Goal: Transaction & Acquisition: Purchase product/service

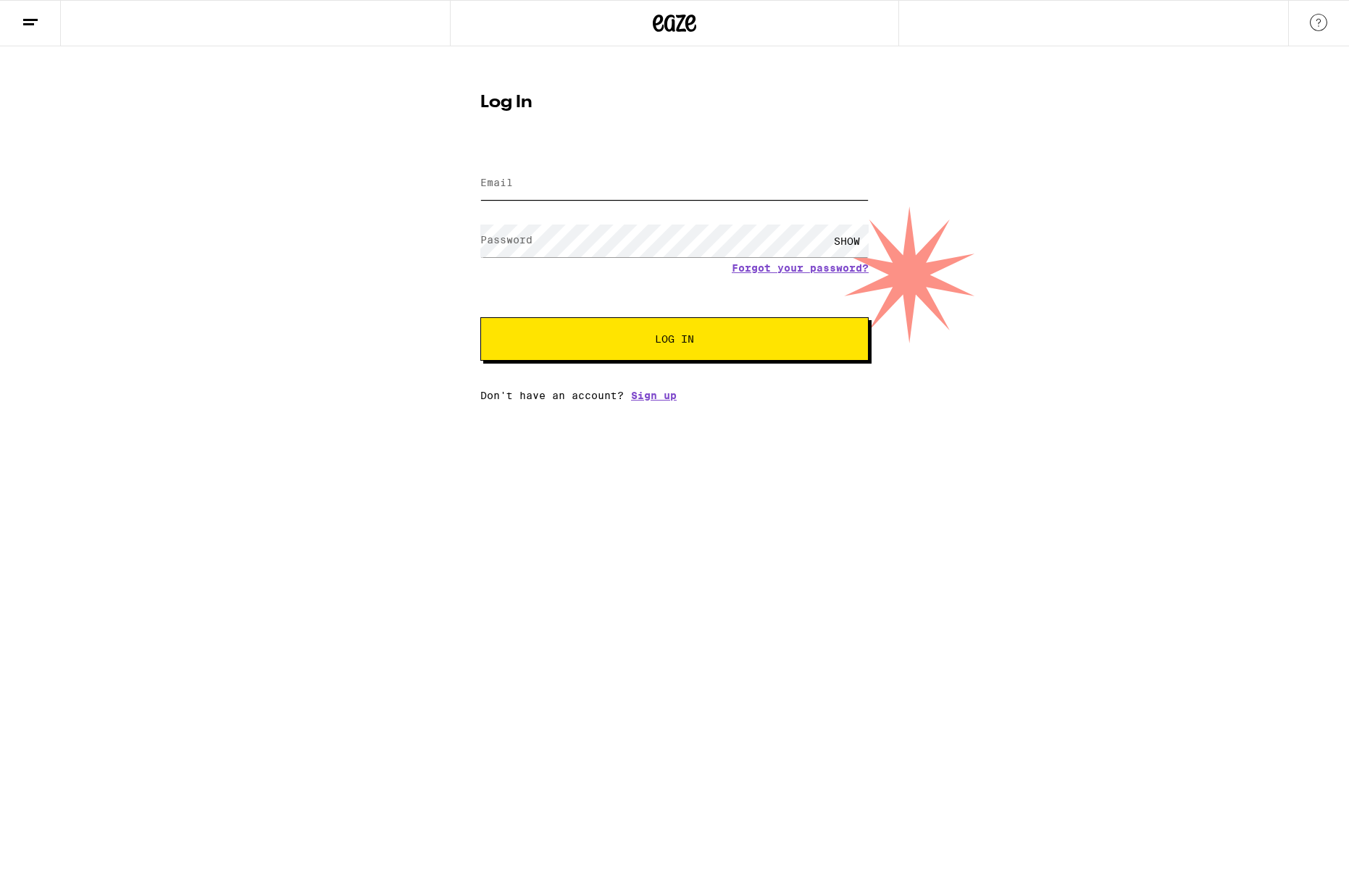
type input "[PERSON_NAME][EMAIL_ADDRESS][PERSON_NAME][DOMAIN_NAME]"
click at [644, 341] on span "Log In" at bounding box center [674, 339] width 271 height 10
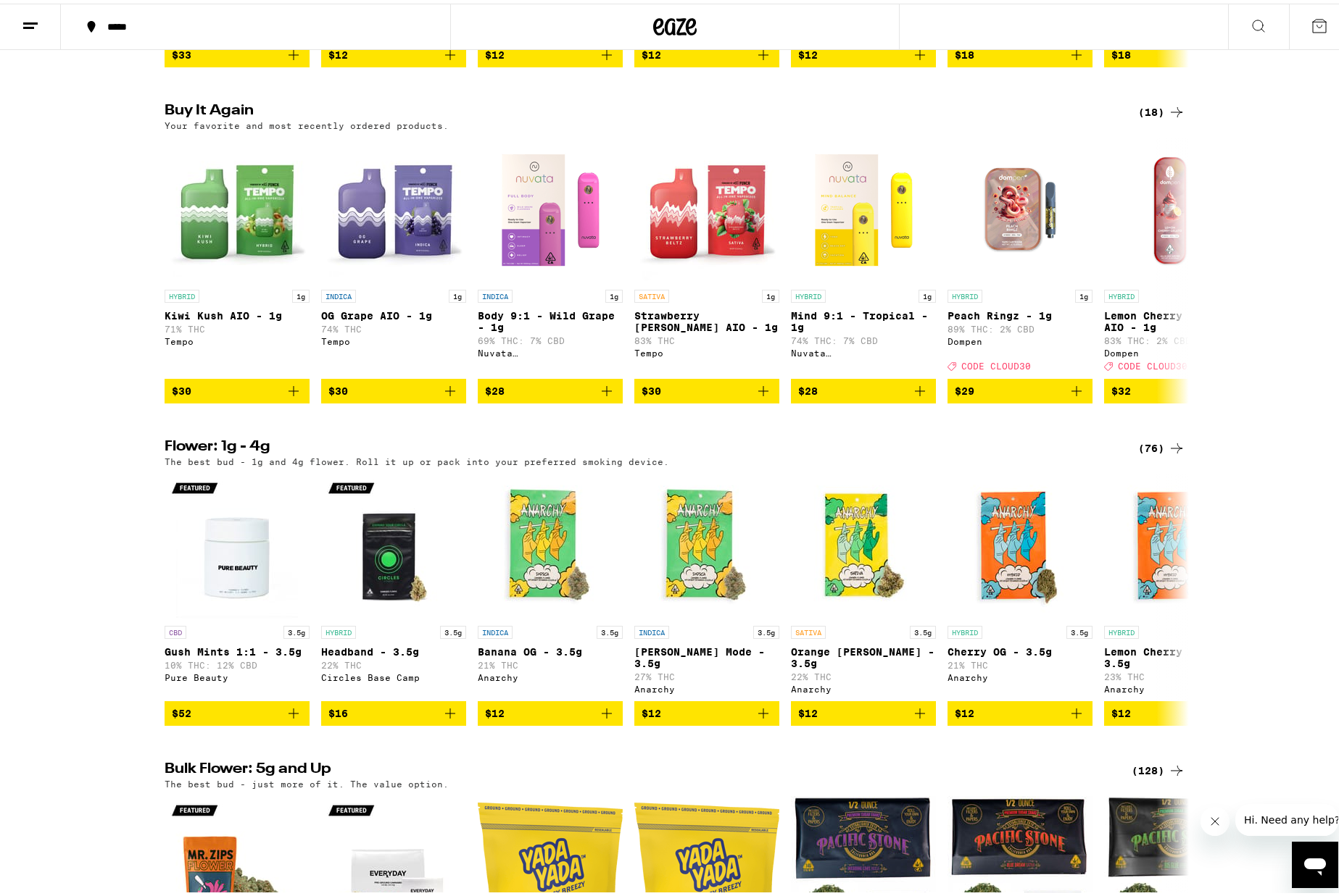
scroll to position [1140, 0]
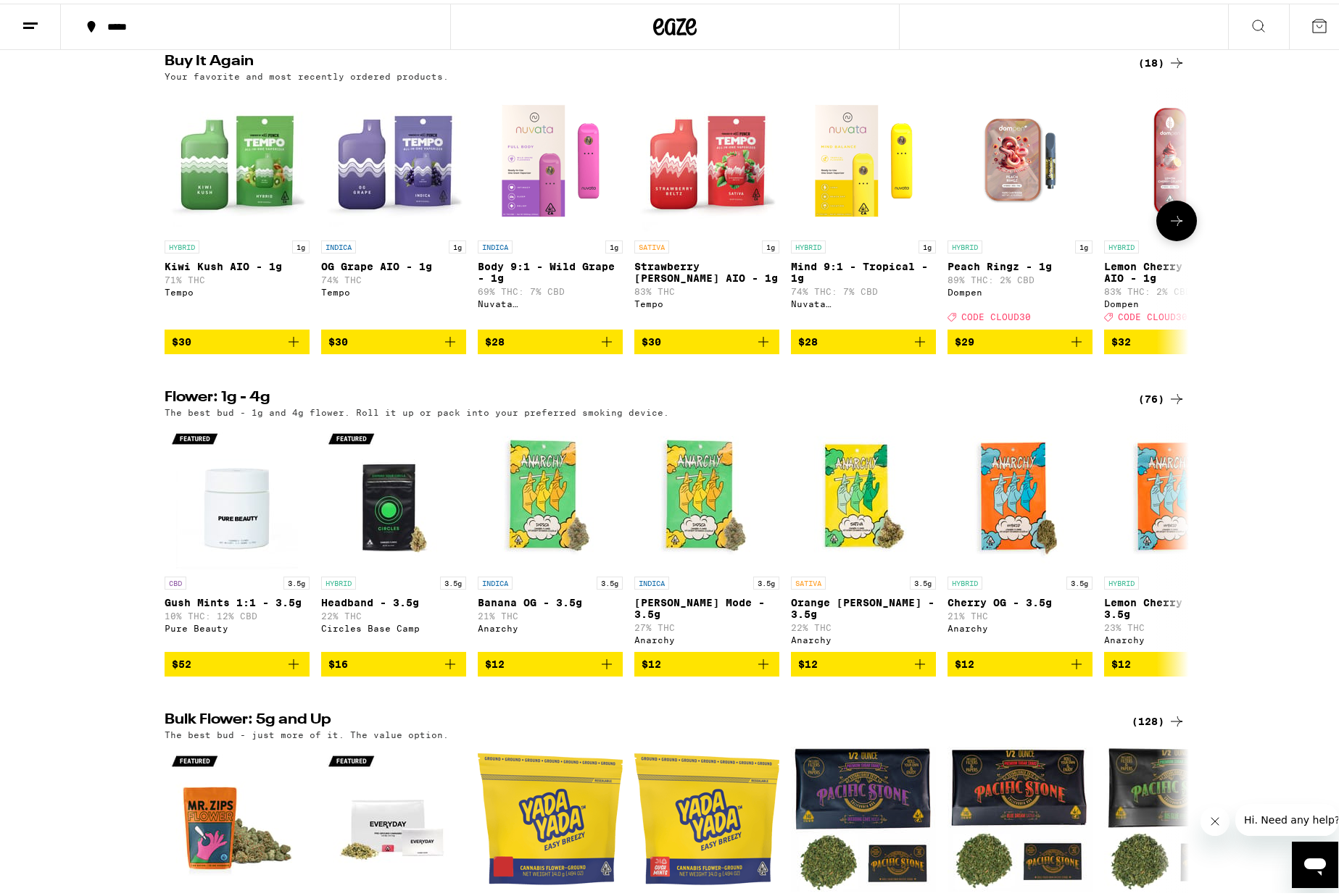
click at [287, 347] on icon "Add to bag" at bounding box center [293, 338] width 17 height 17
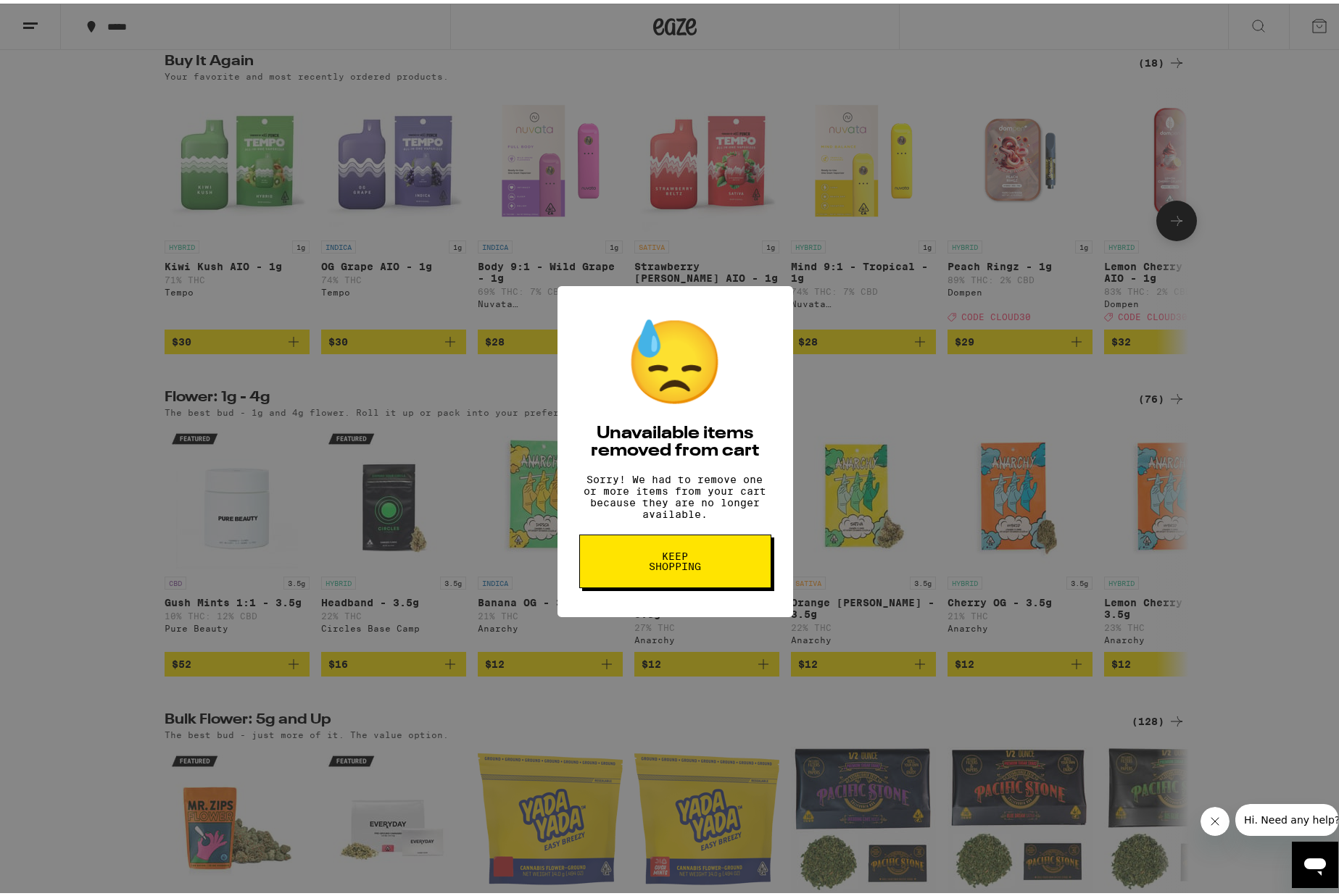
click at [638, 560] on span "Keep Shopping" at bounding box center [675, 558] width 75 height 21
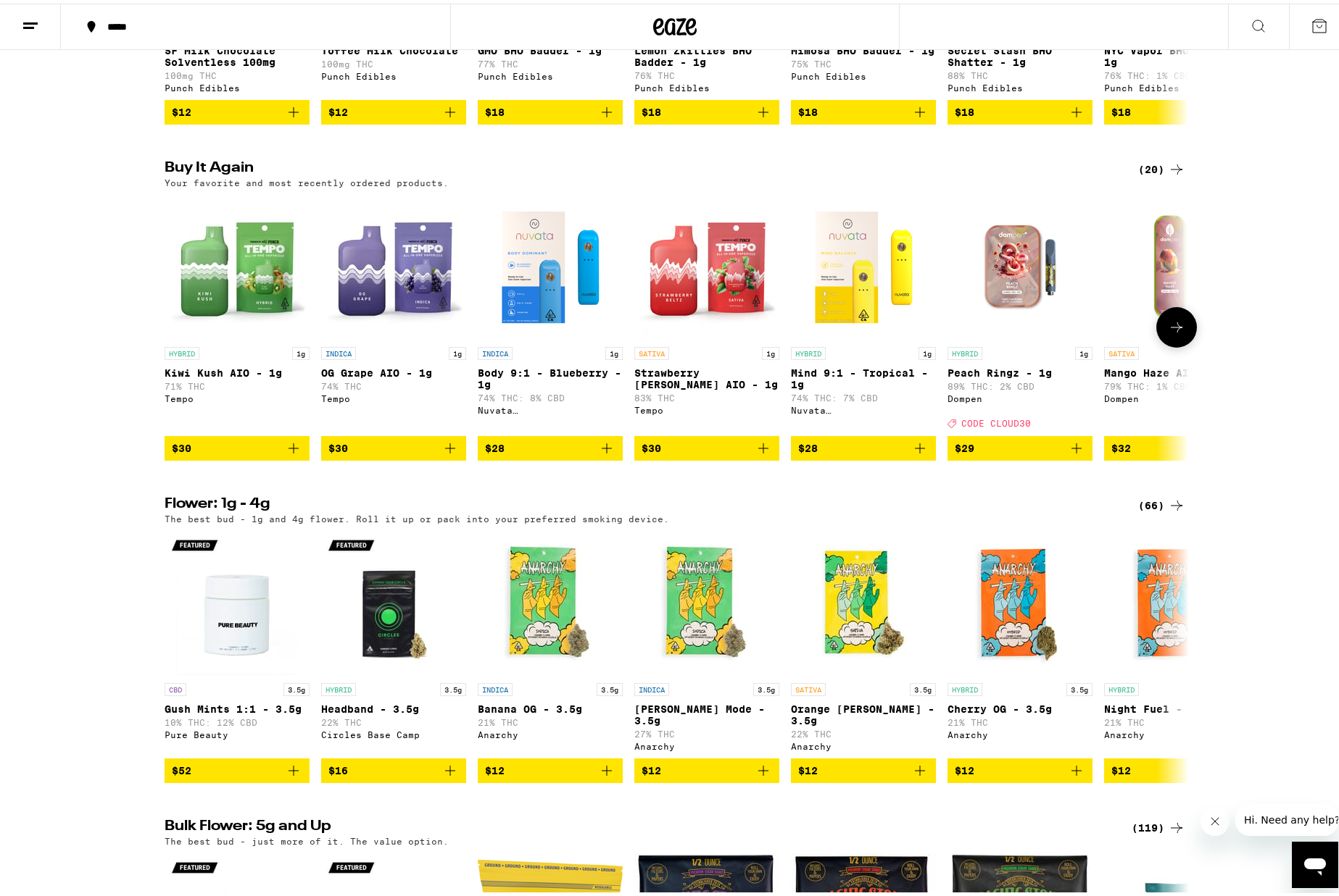
scroll to position [1034, 0]
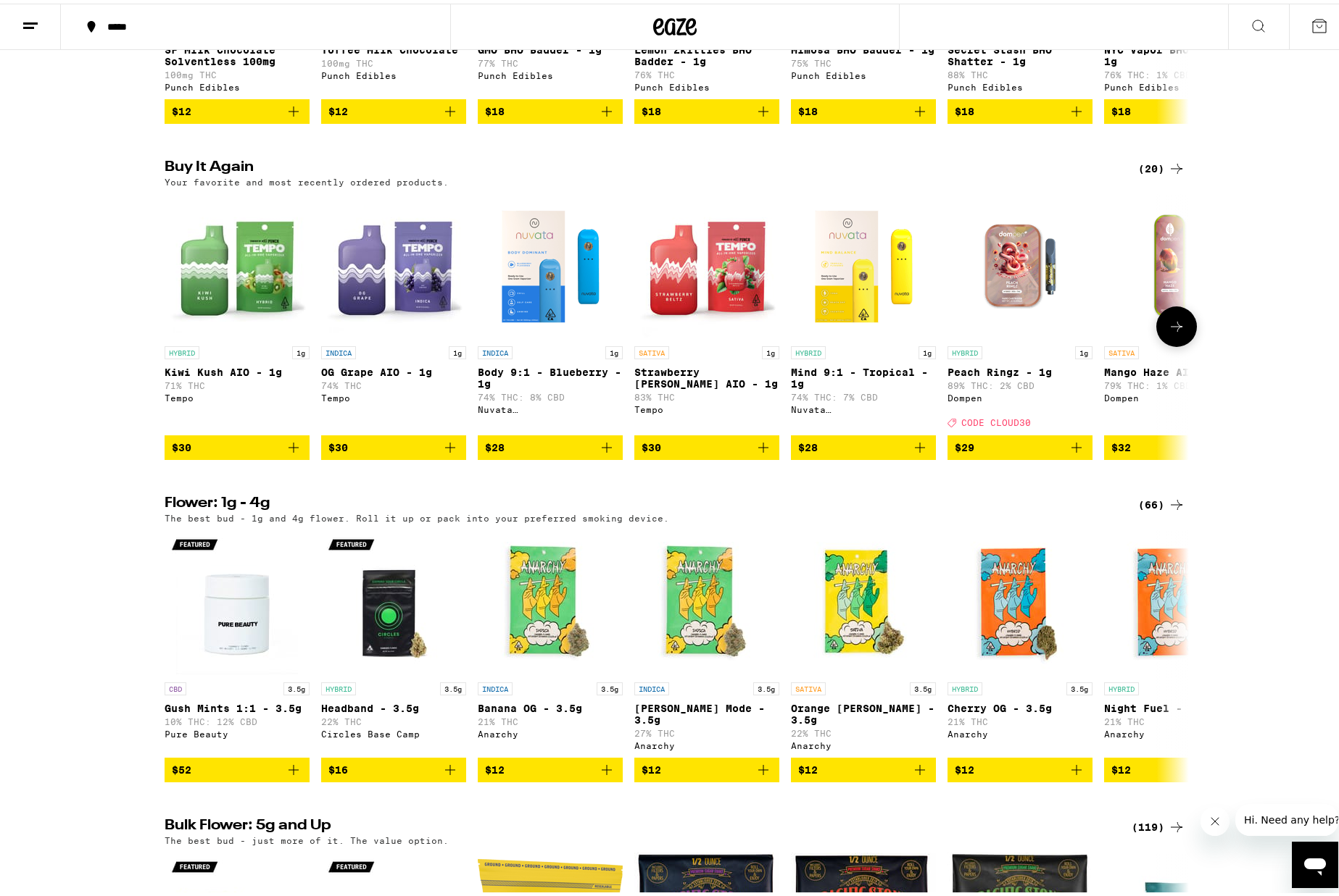
click at [287, 453] on icon "Add to bag" at bounding box center [293, 444] width 17 height 17
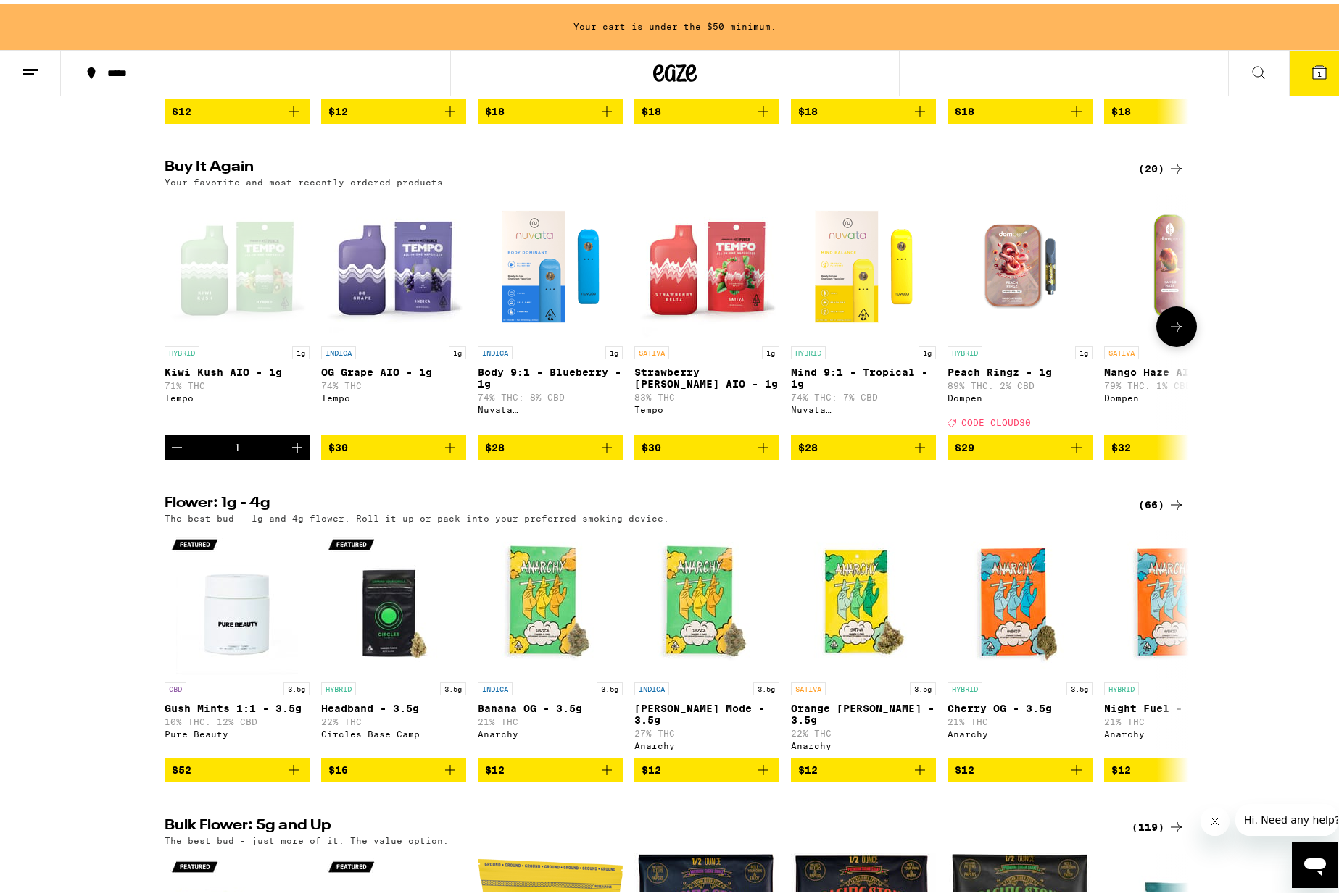
scroll to position [0, 0]
click at [445, 453] on icon "Add to bag" at bounding box center [450, 444] width 17 height 17
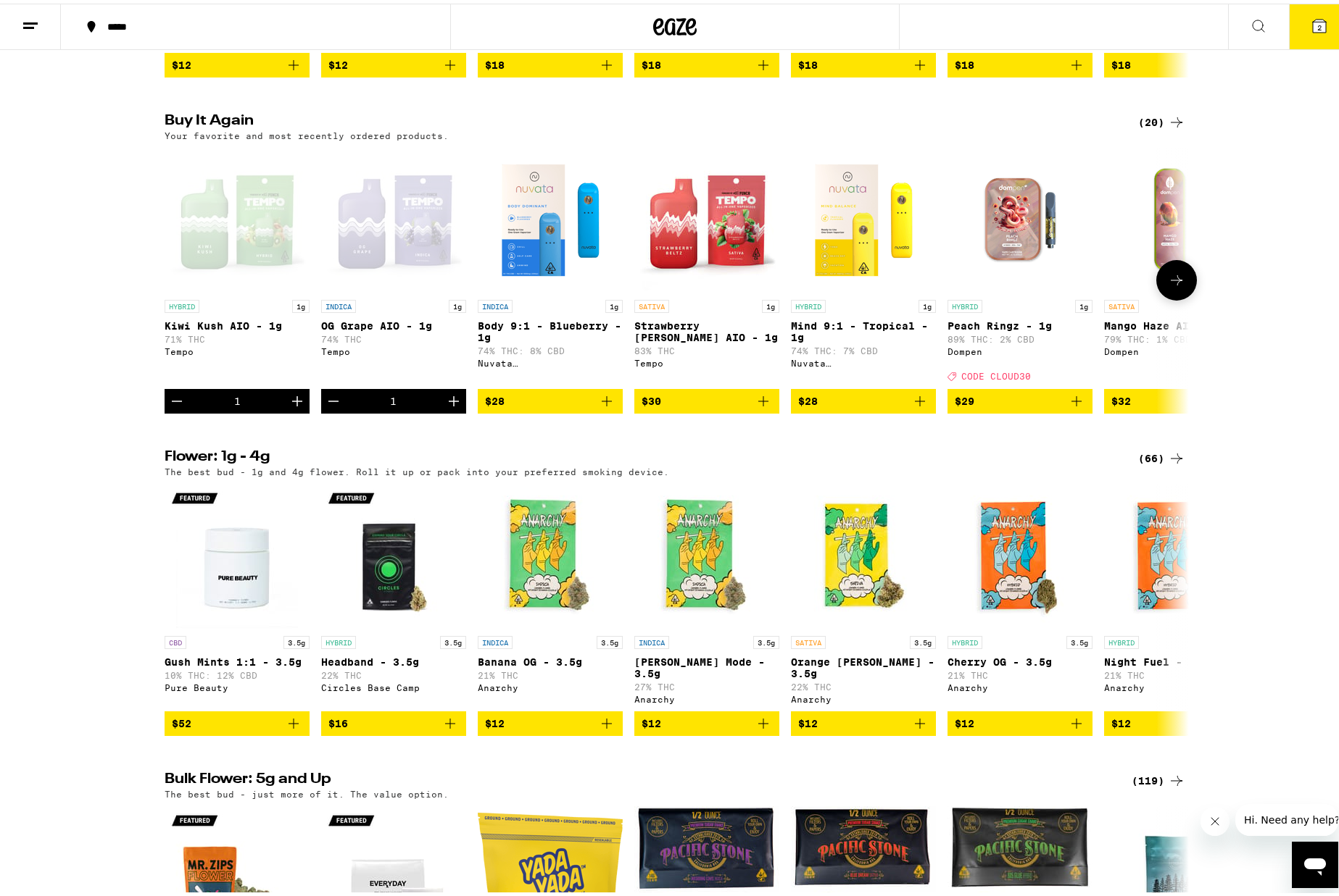
scroll to position [1034, 0]
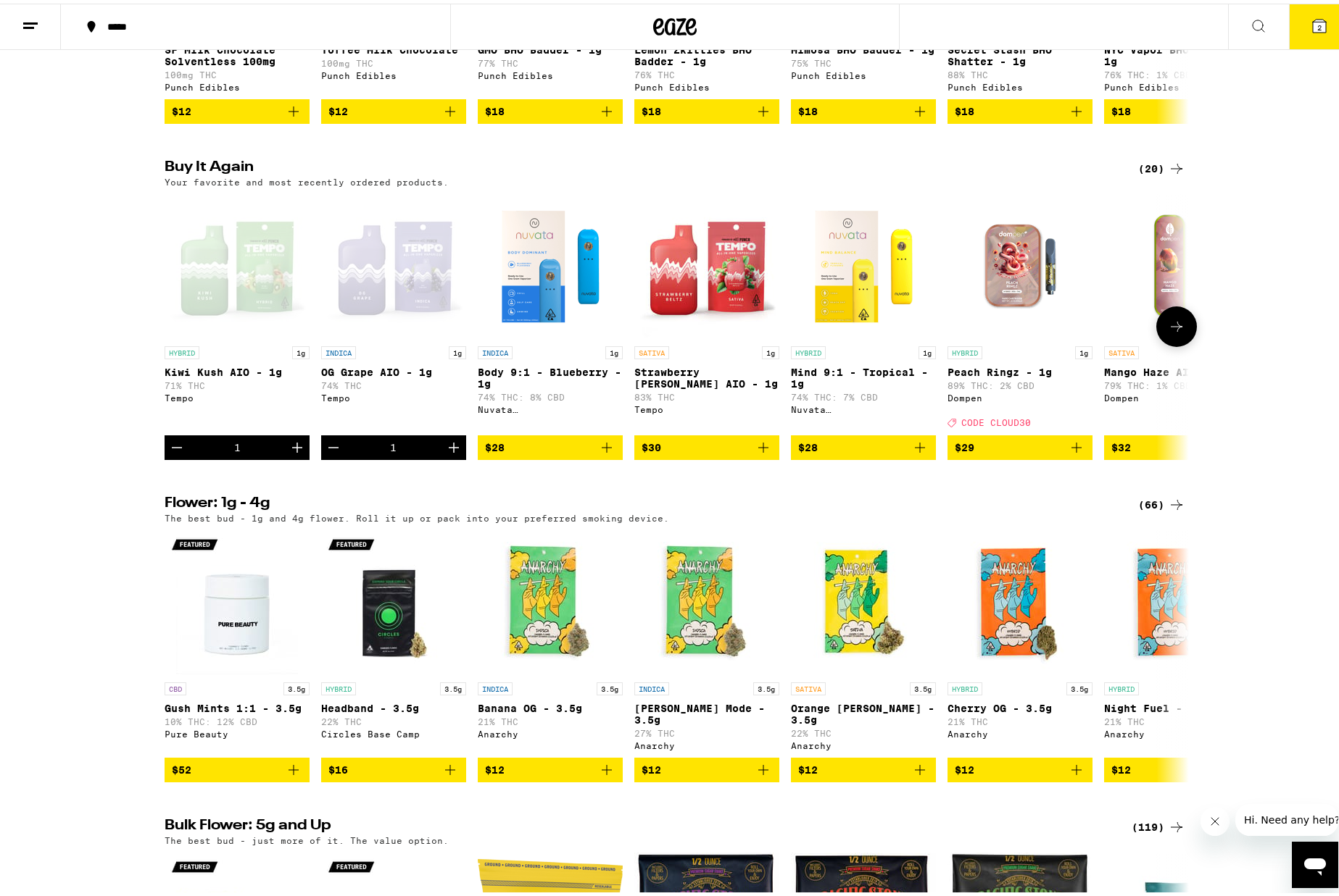
click at [754, 453] on icon "Add to bag" at bounding box center [763, 444] width 17 height 17
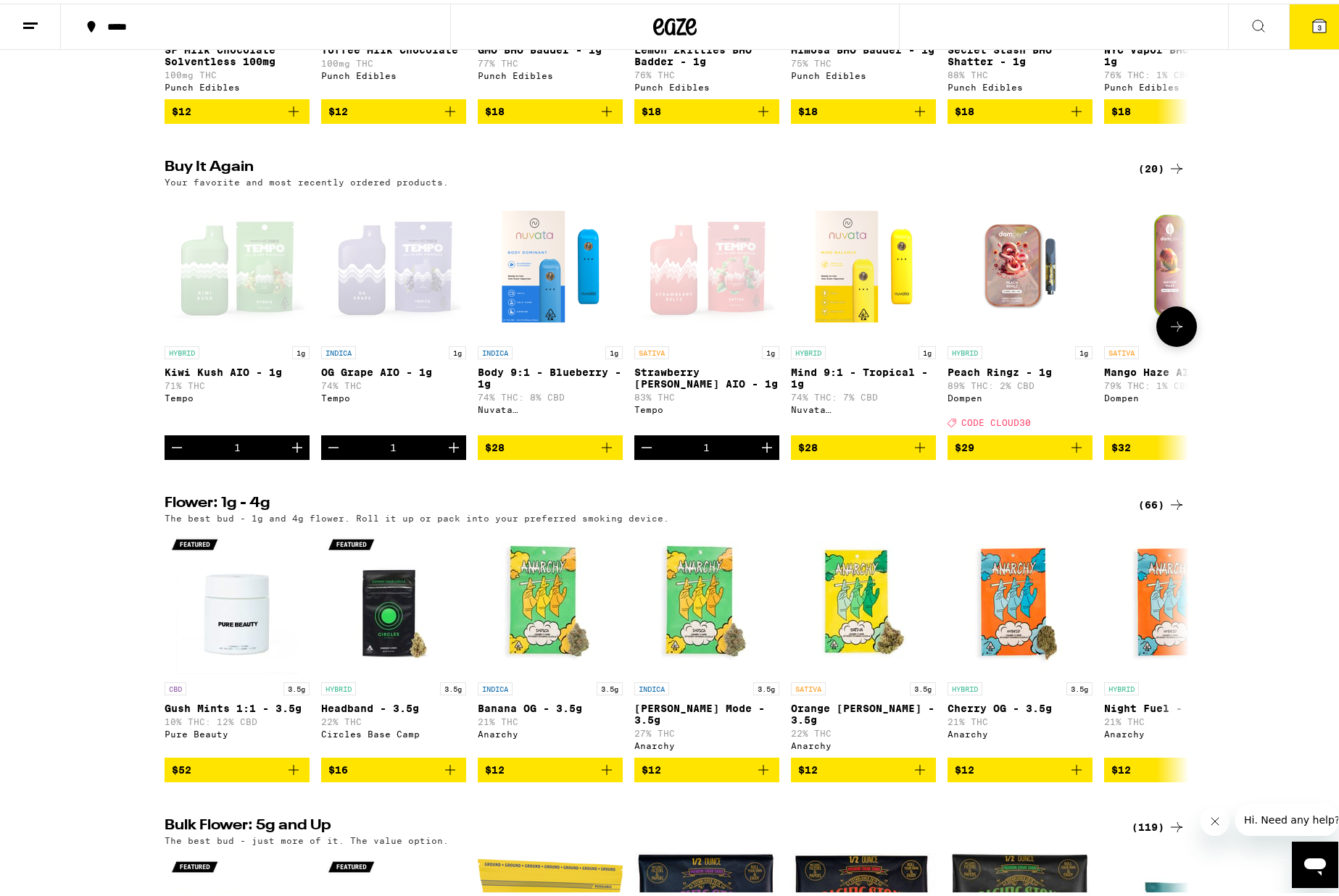
click at [1167, 331] on icon at bounding box center [1176, 322] width 17 height 17
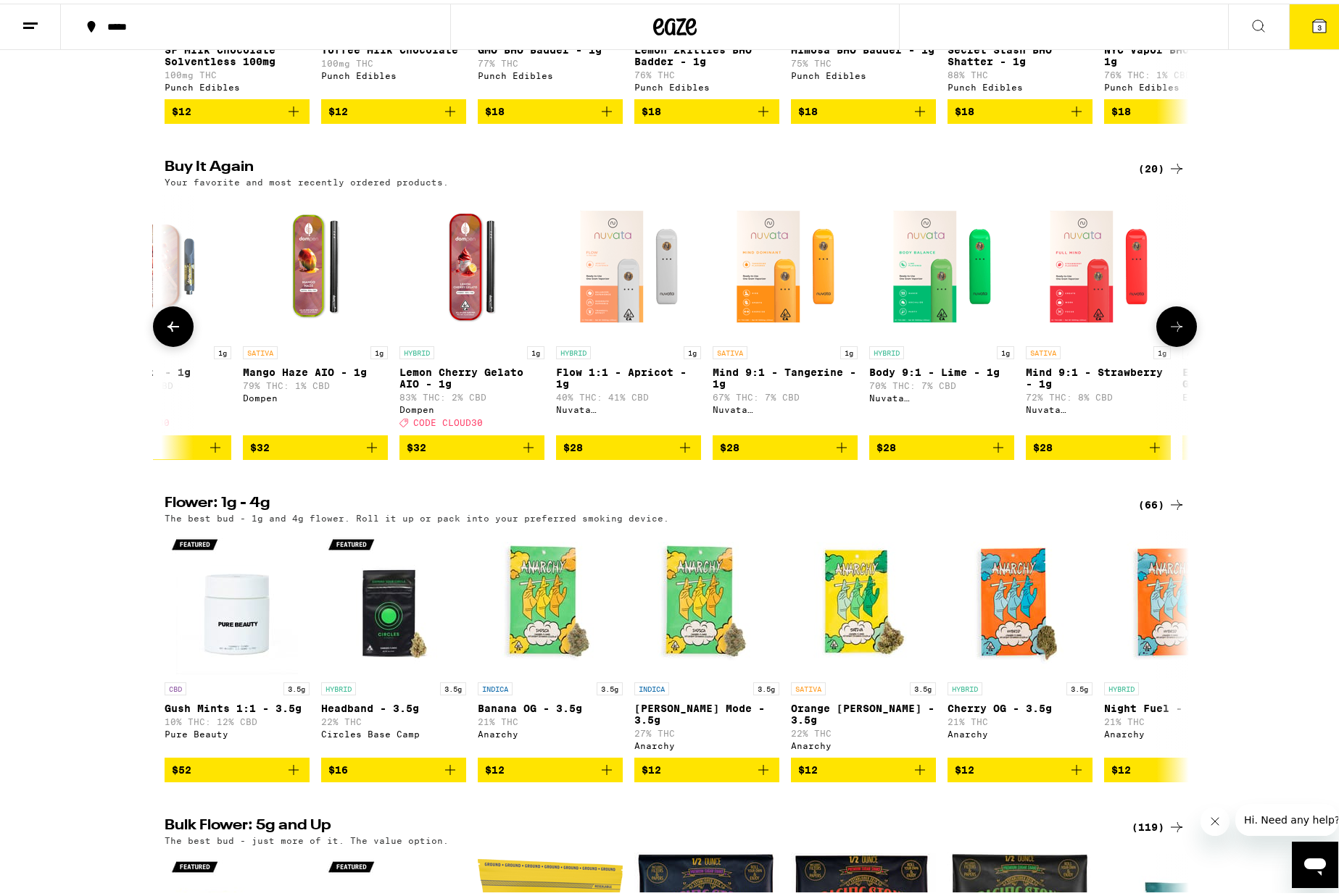
scroll to position [0, 863]
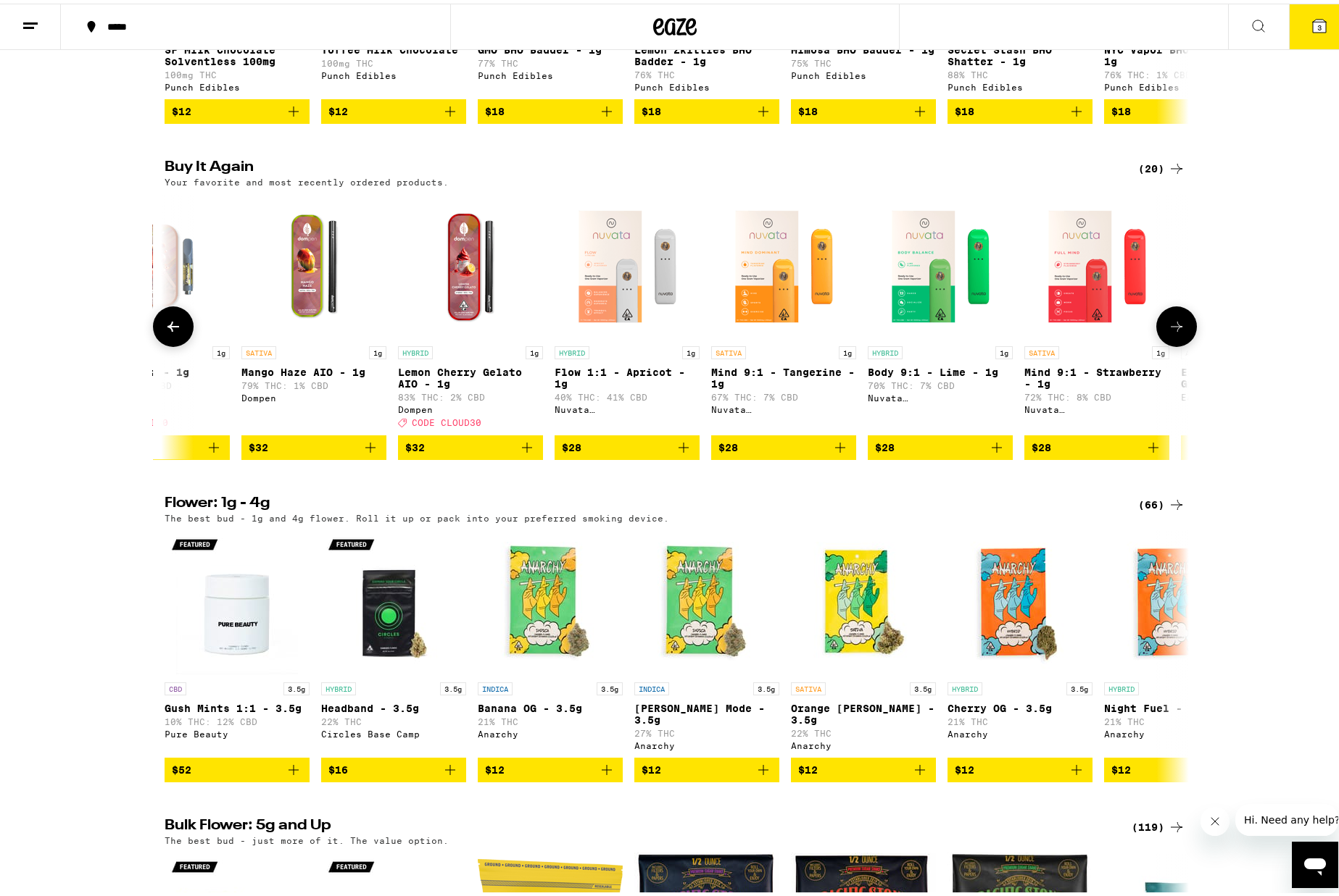
click at [1167, 331] on icon at bounding box center [1176, 322] width 17 height 17
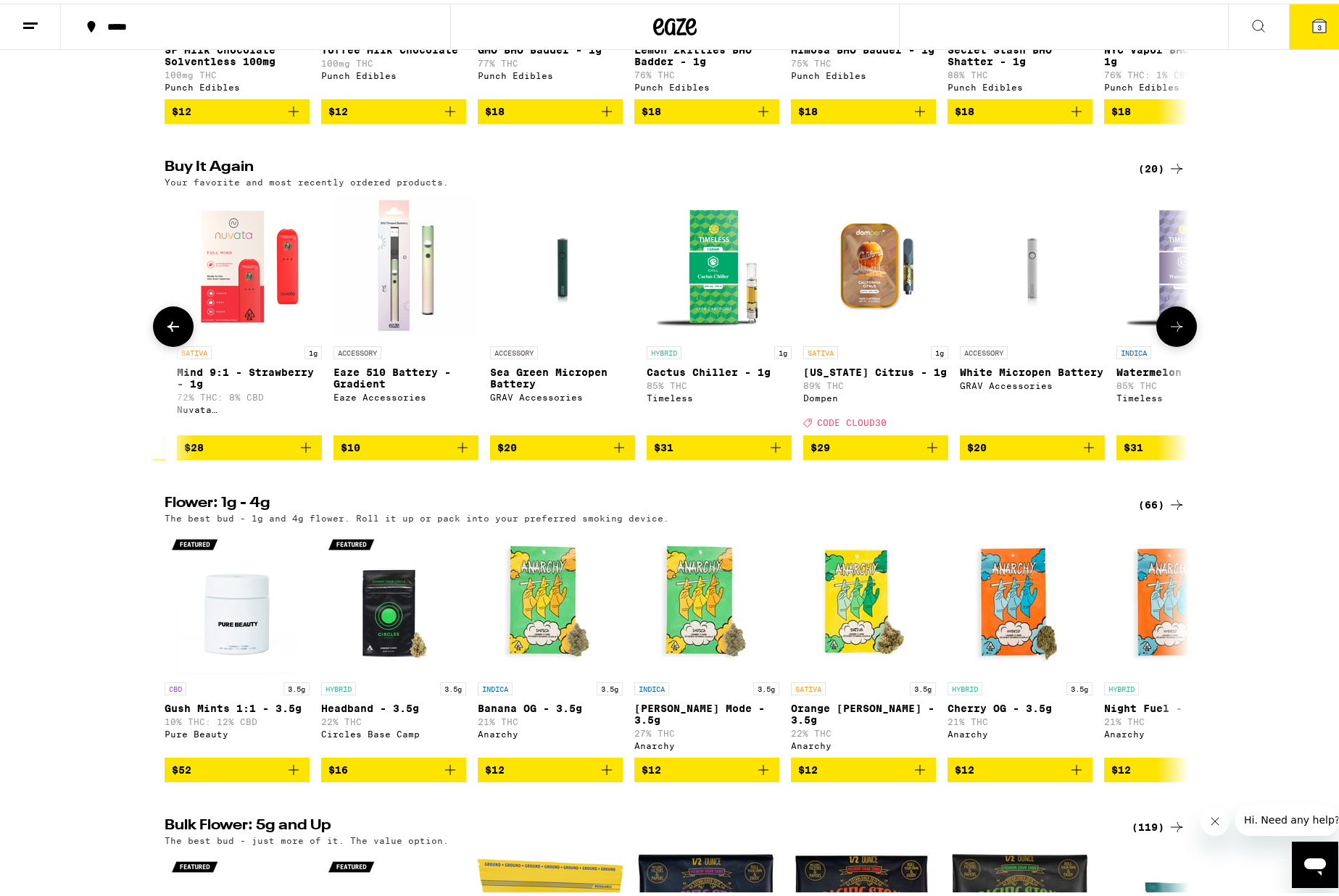
scroll to position [0, 1725]
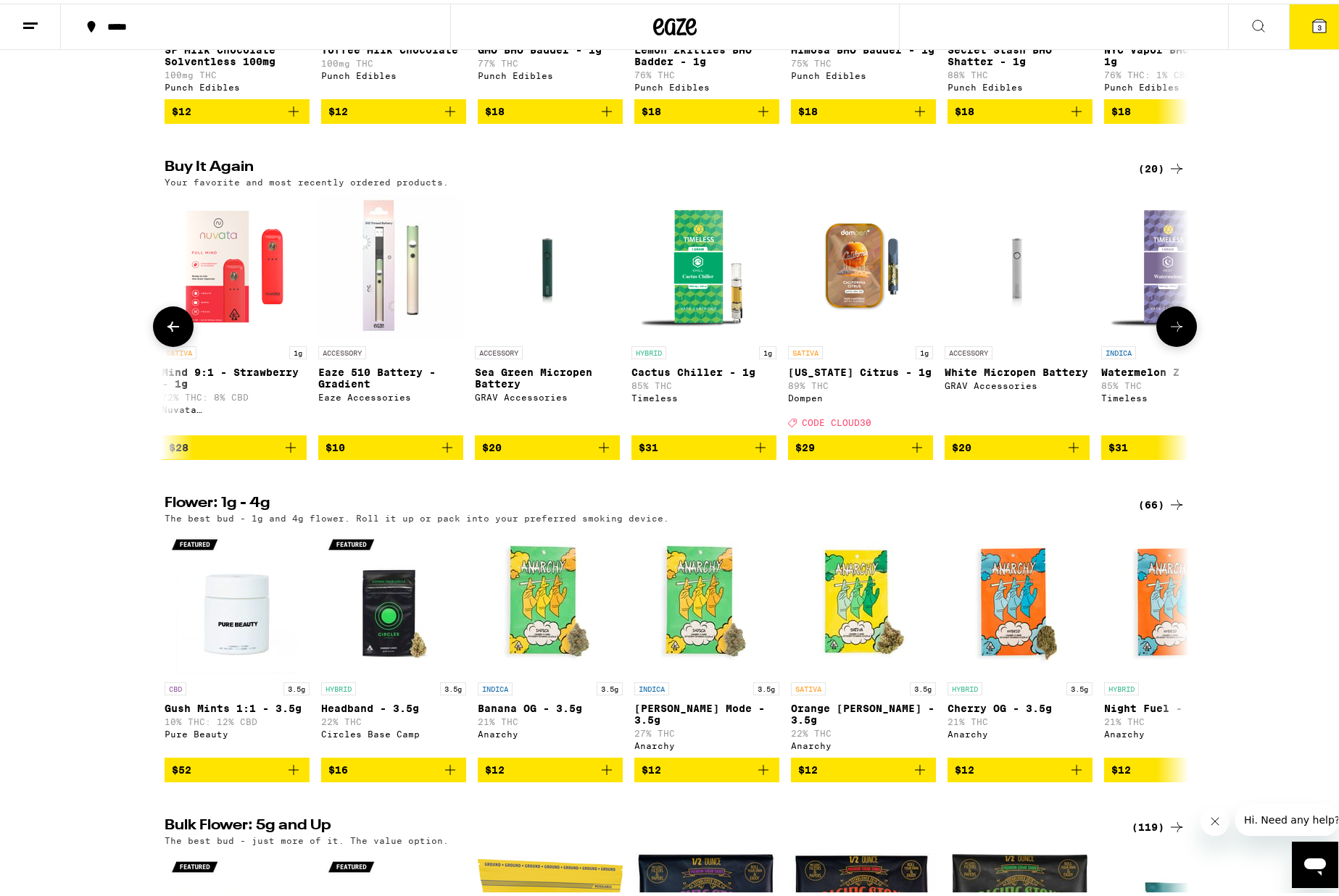
click at [1167, 331] on icon at bounding box center [1176, 322] width 17 height 17
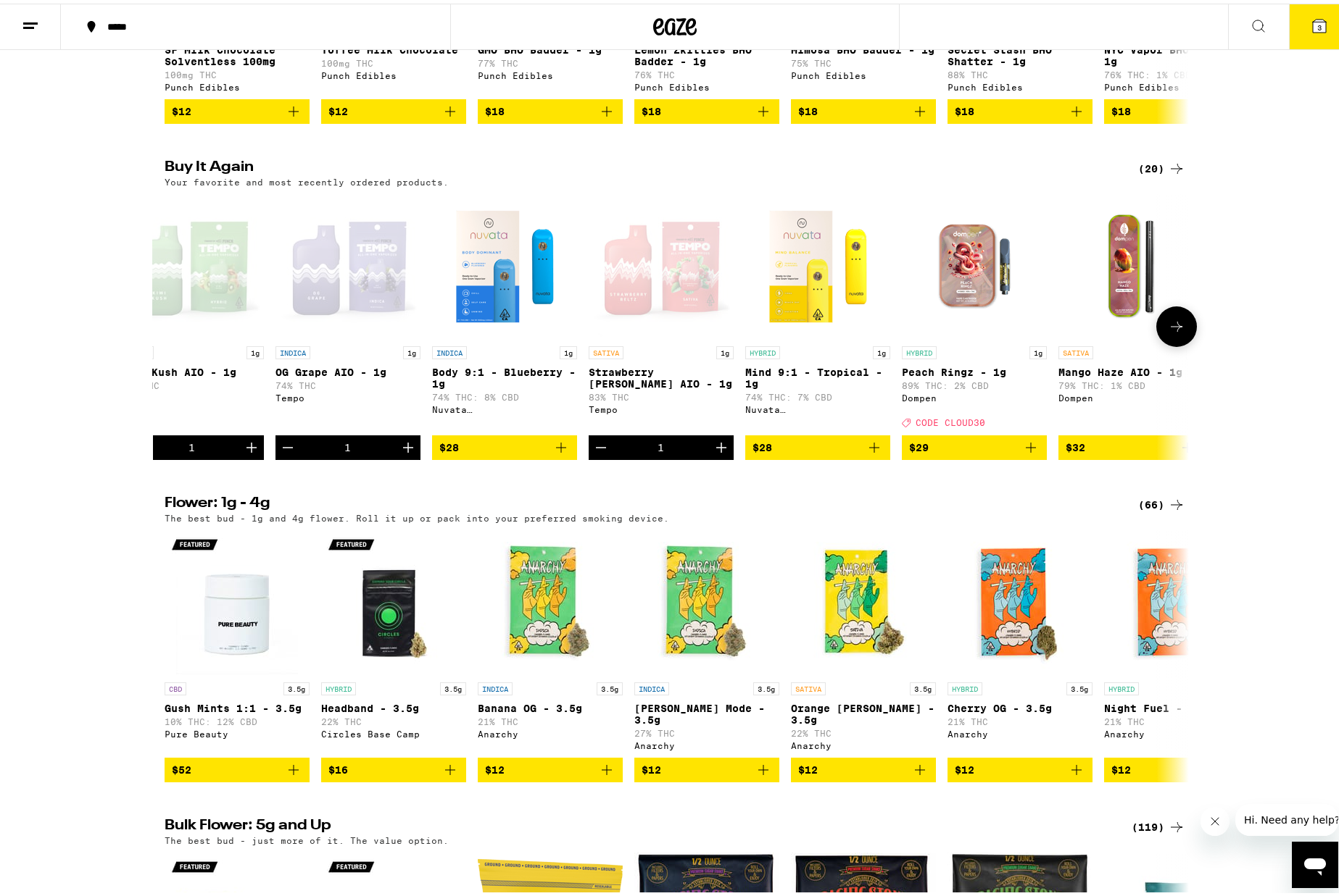
scroll to position [0, 0]
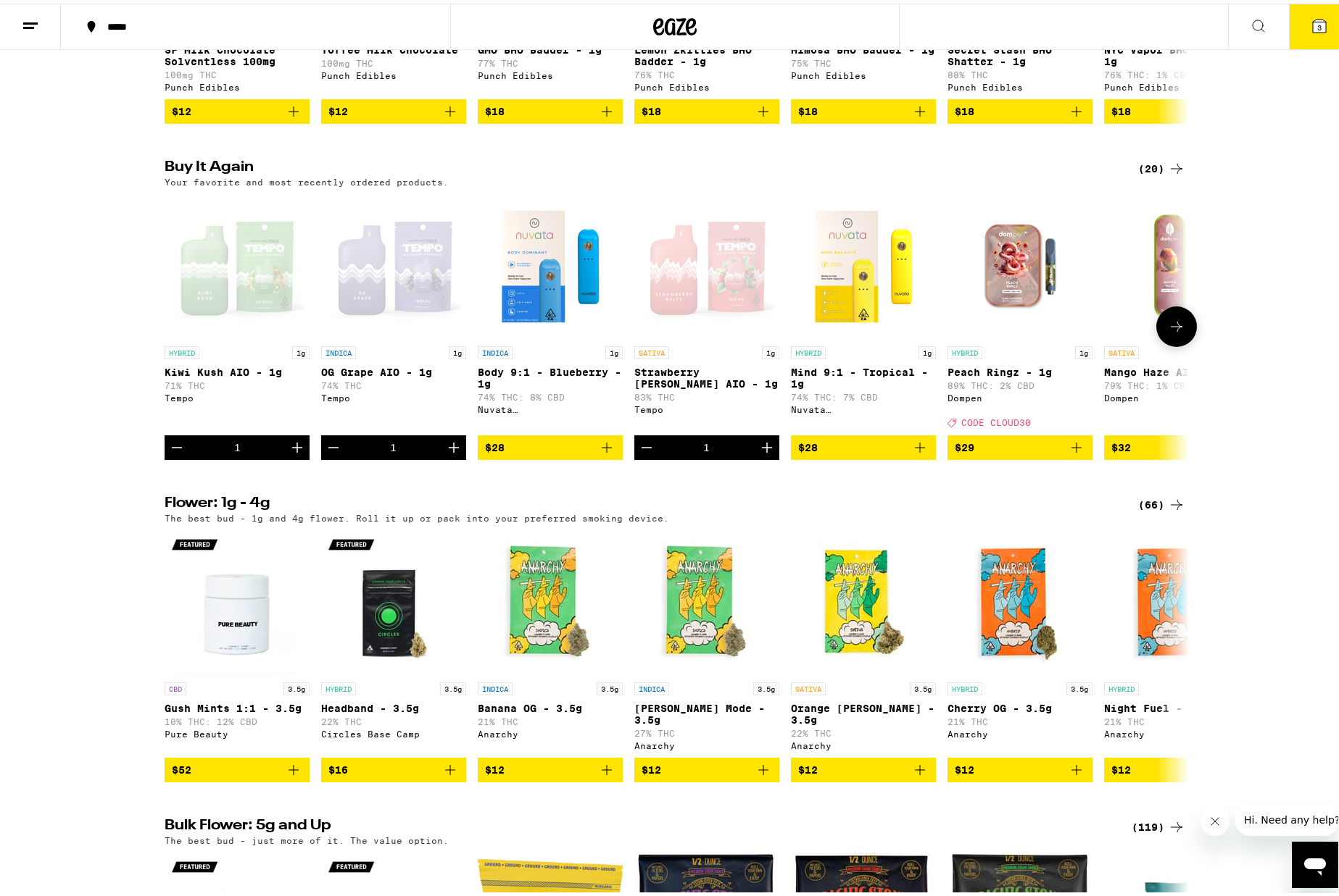
click at [292, 449] on icon "Increment" at bounding box center [297, 444] width 10 height 10
click at [1313, 28] on icon at bounding box center [1319, 22] width 13 height 13
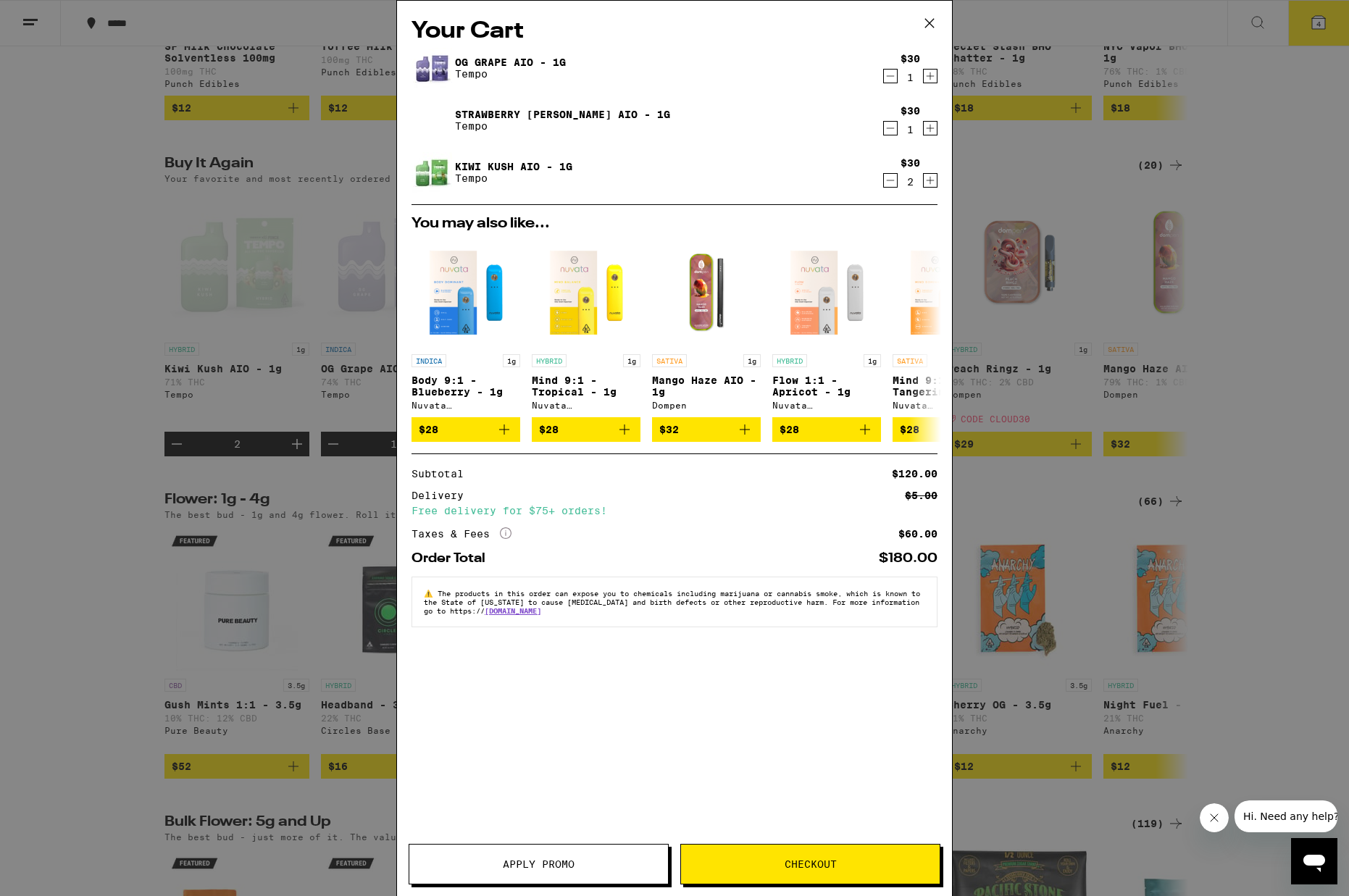
click at [888, 183] on icon "Decrement" at bounding box center [890, 180] width 13 height 17
click at [926, 21] on icon at bounding box center [930, 23] width 9 height 9
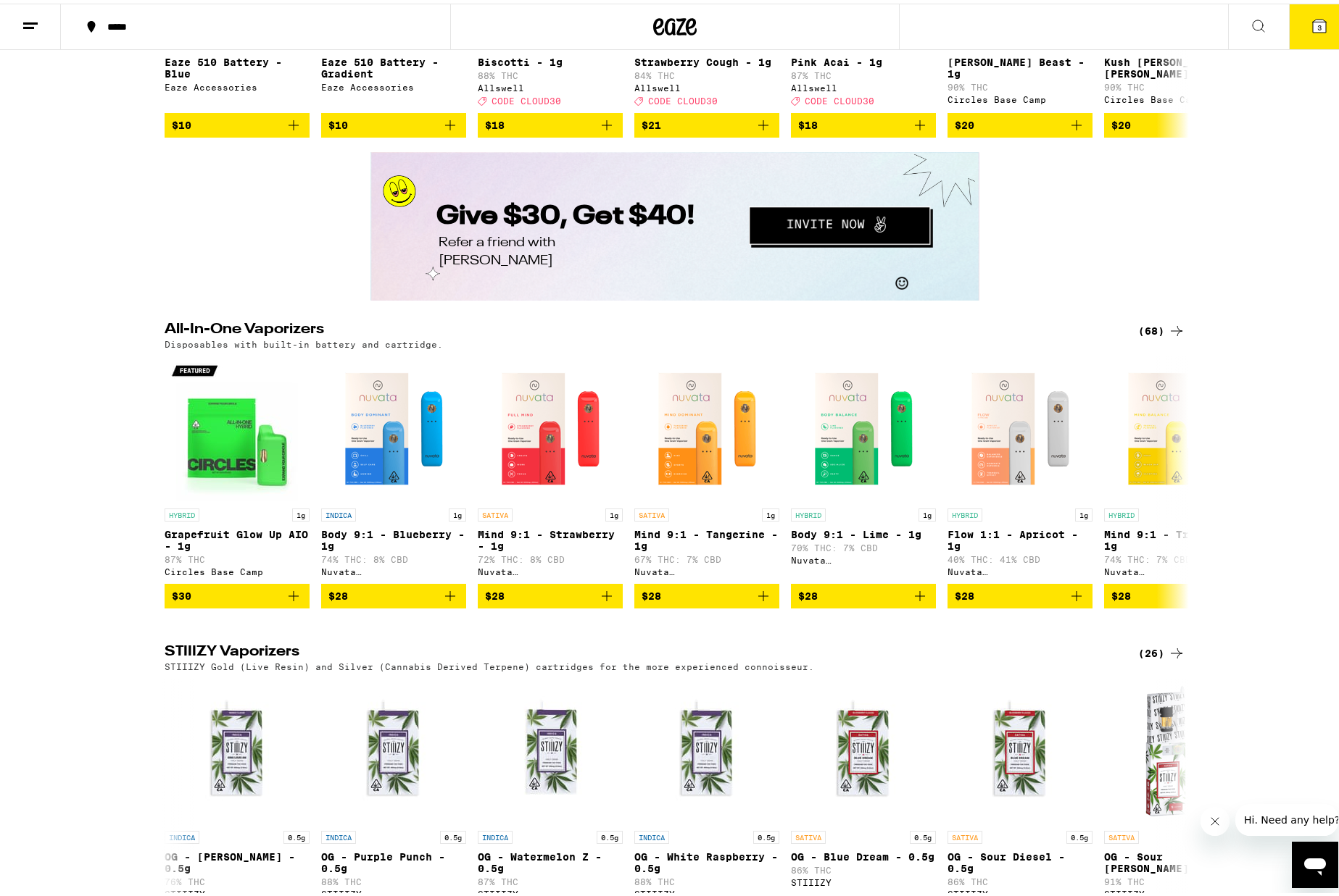
scroll to position [2372, 0]
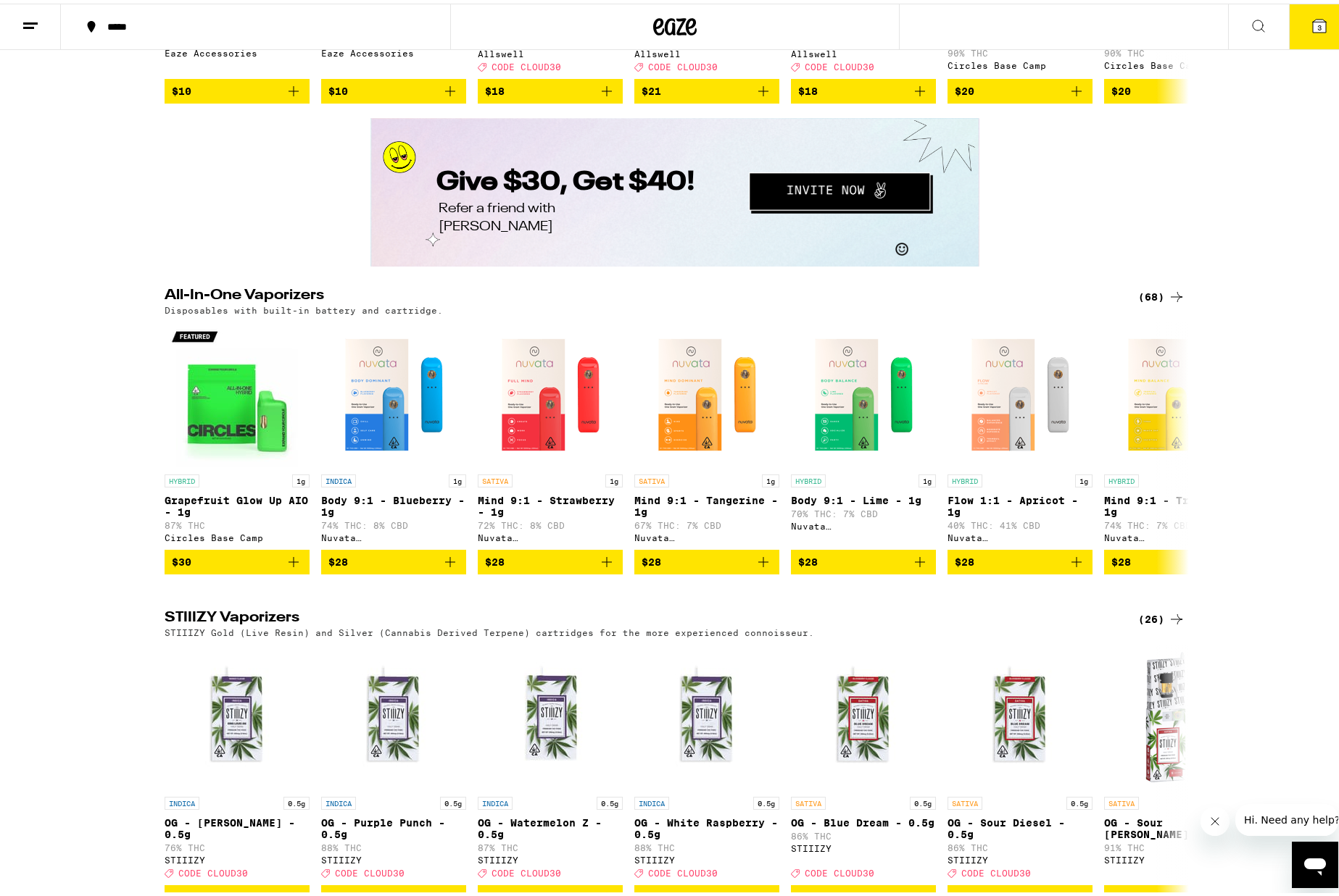
click at [1167, 302] on icon at bounding box center [1176, 293] width 17 height 17
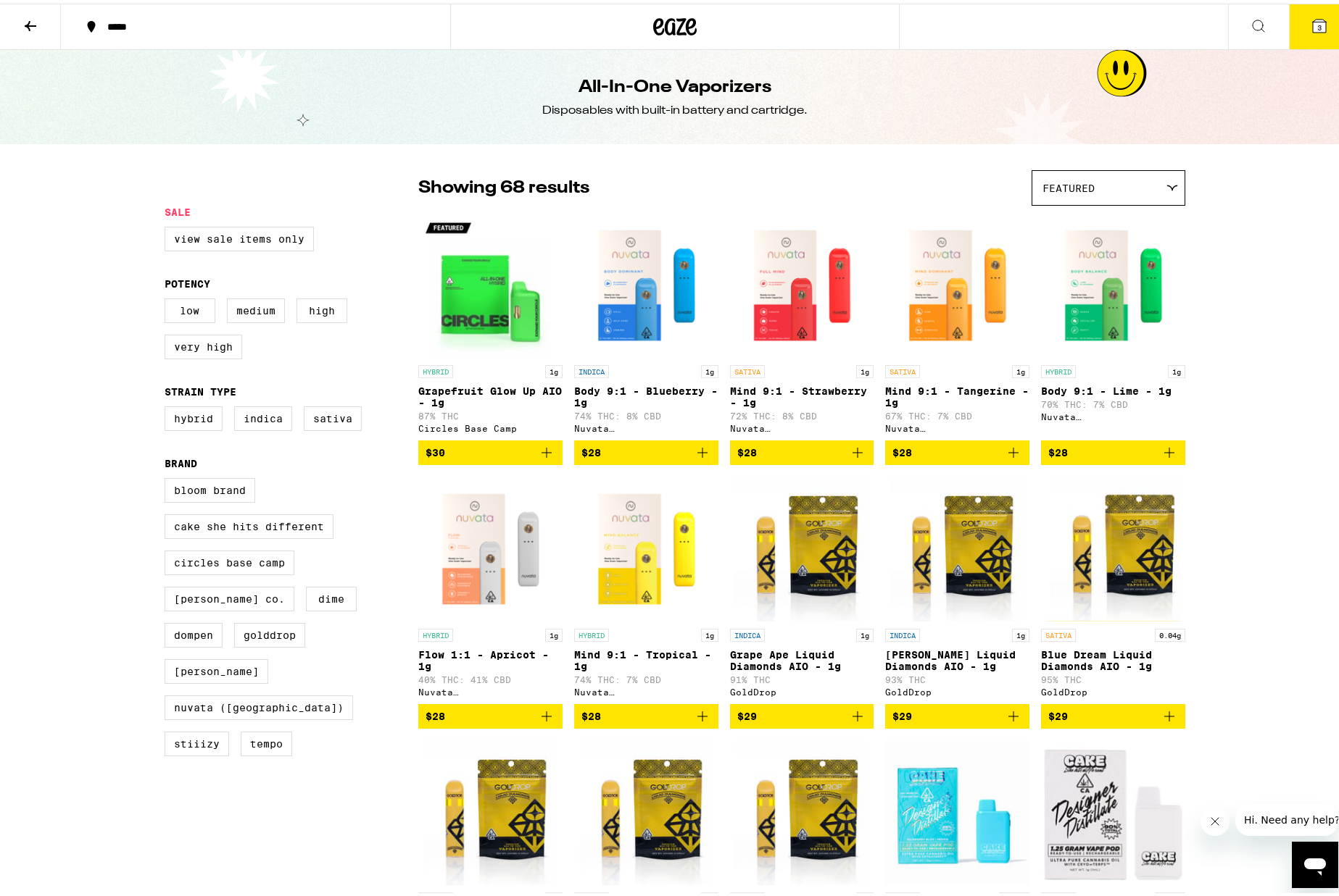
click at [1313, 16] on icon at bounding box center [1319, 22] width 13 height 13
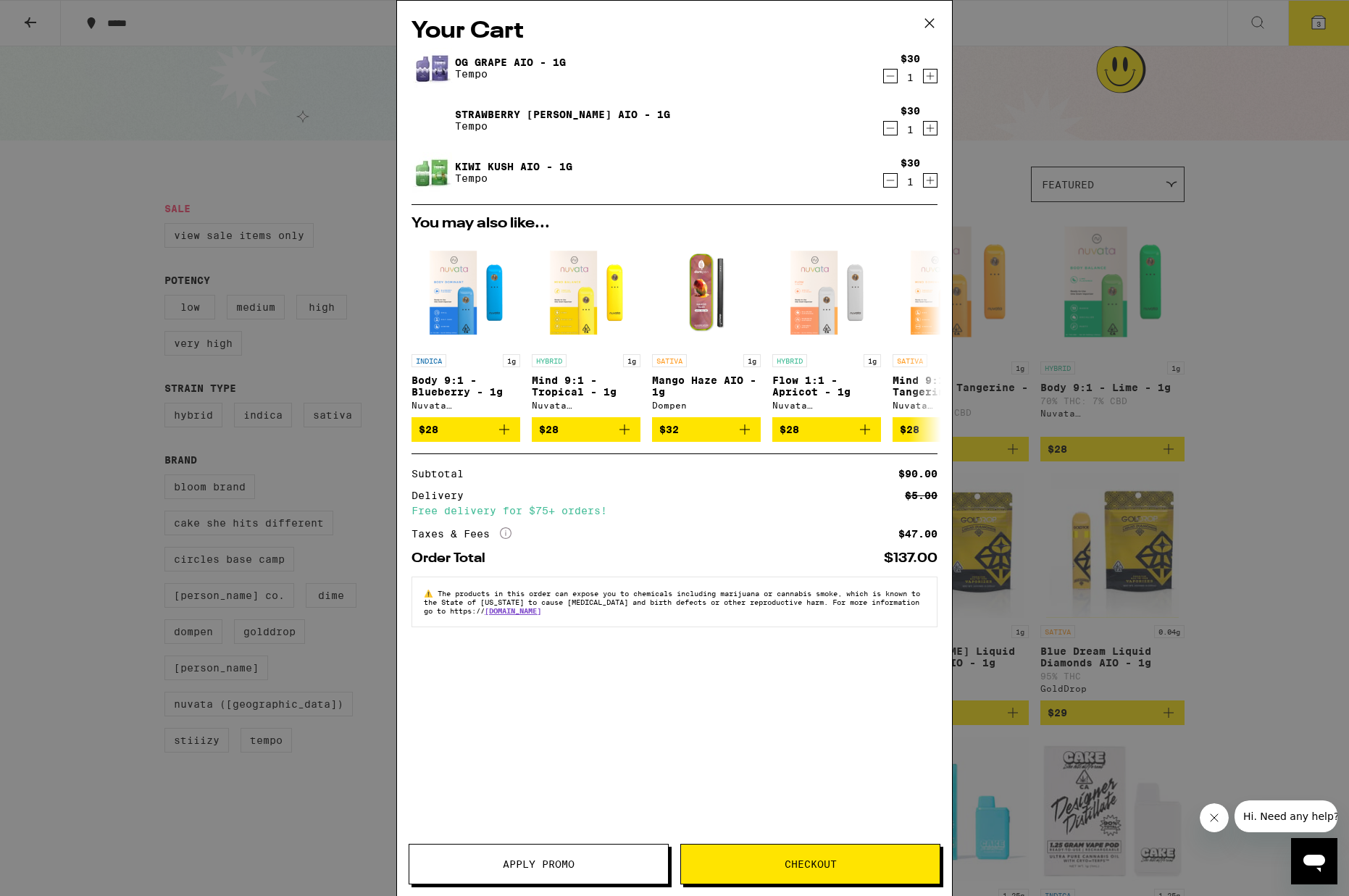
click at [930, 180] on icon "Increment" at bounding box center [931, 181] width 8 height 8
click at [307, 779] on div "Your Cart OG Grape AIO - 1g Tempo $30 1 Strawberry [PERSON_NAME] AIO - 1g Tempo…" at bounding box center [674, 448] width 1349 height 896
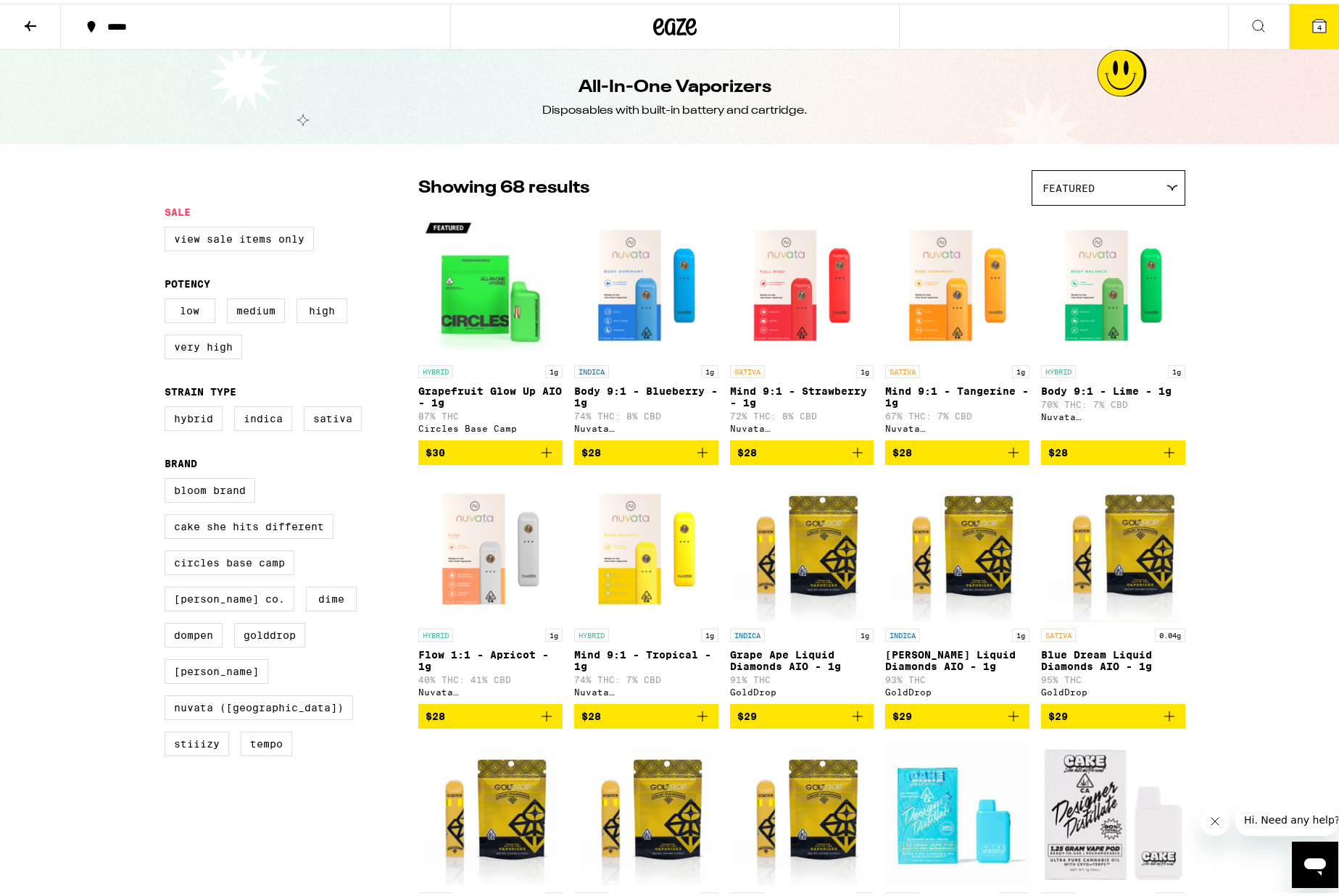
click at [36, 25] on icon at bounding box center [30, 22] width 17 height 17
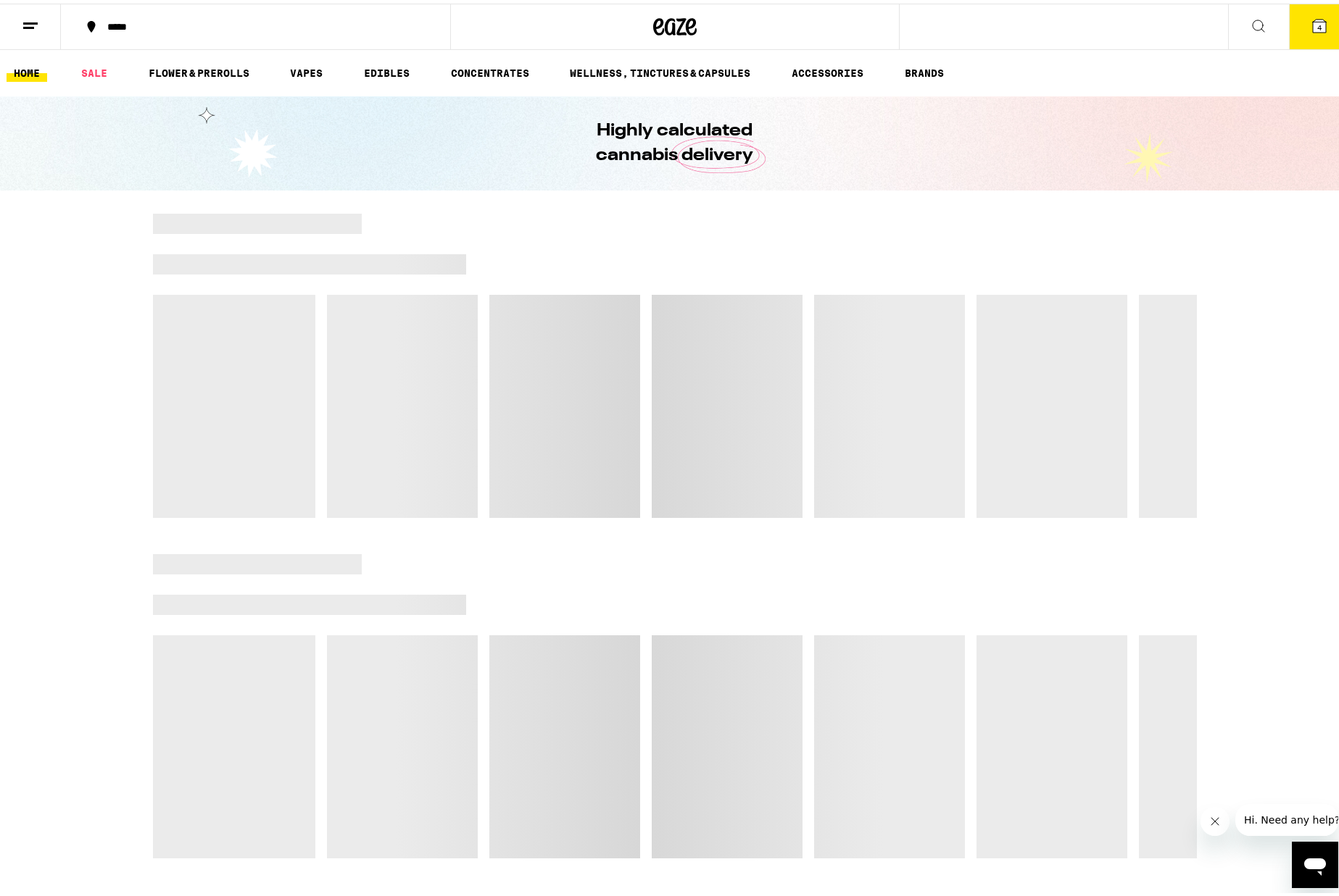
click at [663, 33] on icon at bounding box center [675, 23] width 44 height 26
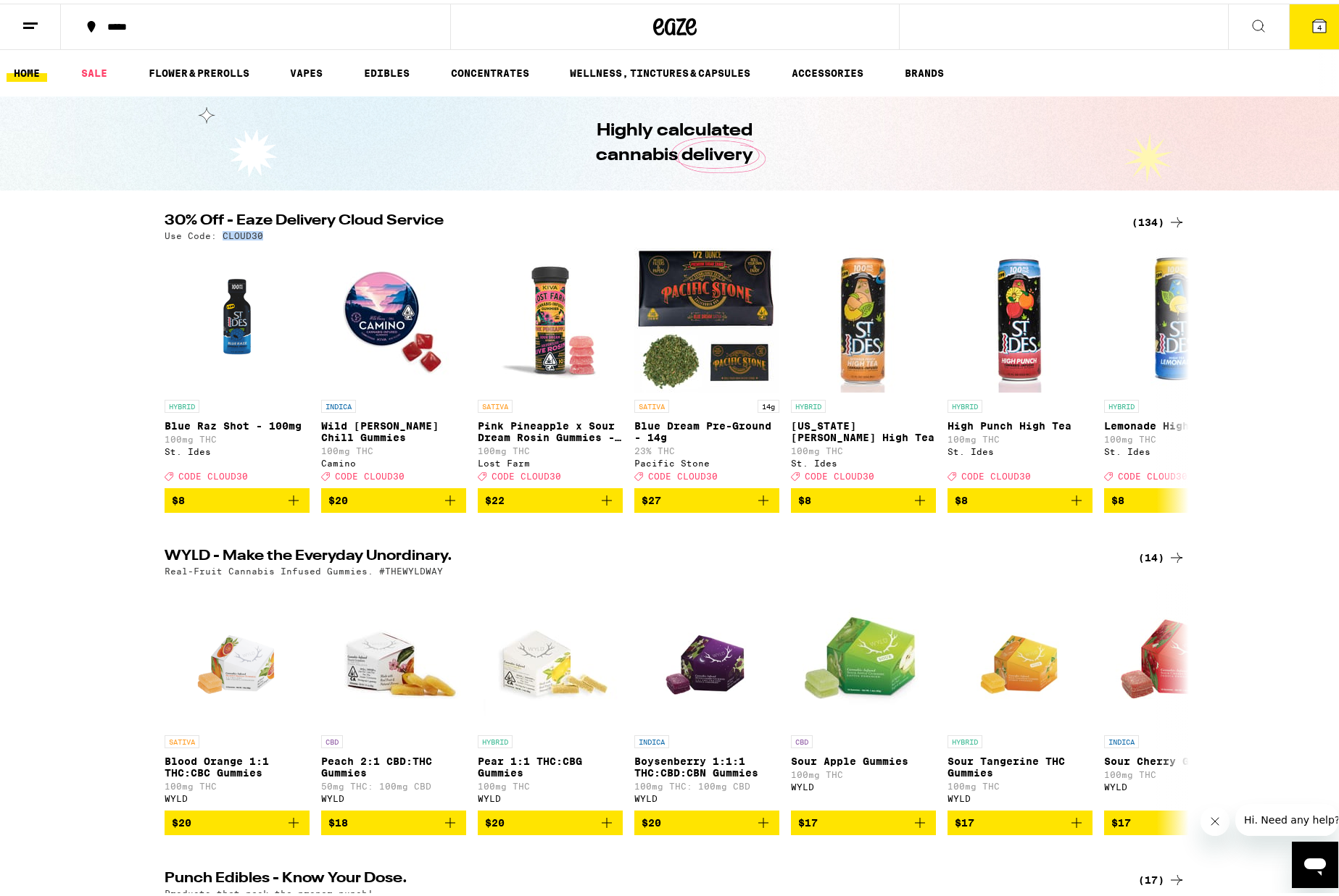
drag, startPoint x: 216, startPoint y: 232, endPoint x: 256, endPoint y: 235, distance: 40.1
click at [256, 235] on div "Use Code: CLOUD30" at bounding box center [674, 231] width 1020 height 9
copy p "CLOUD30"
click at [1310, 29] on icon at bounding box center [1318, 22] width 17 height 17
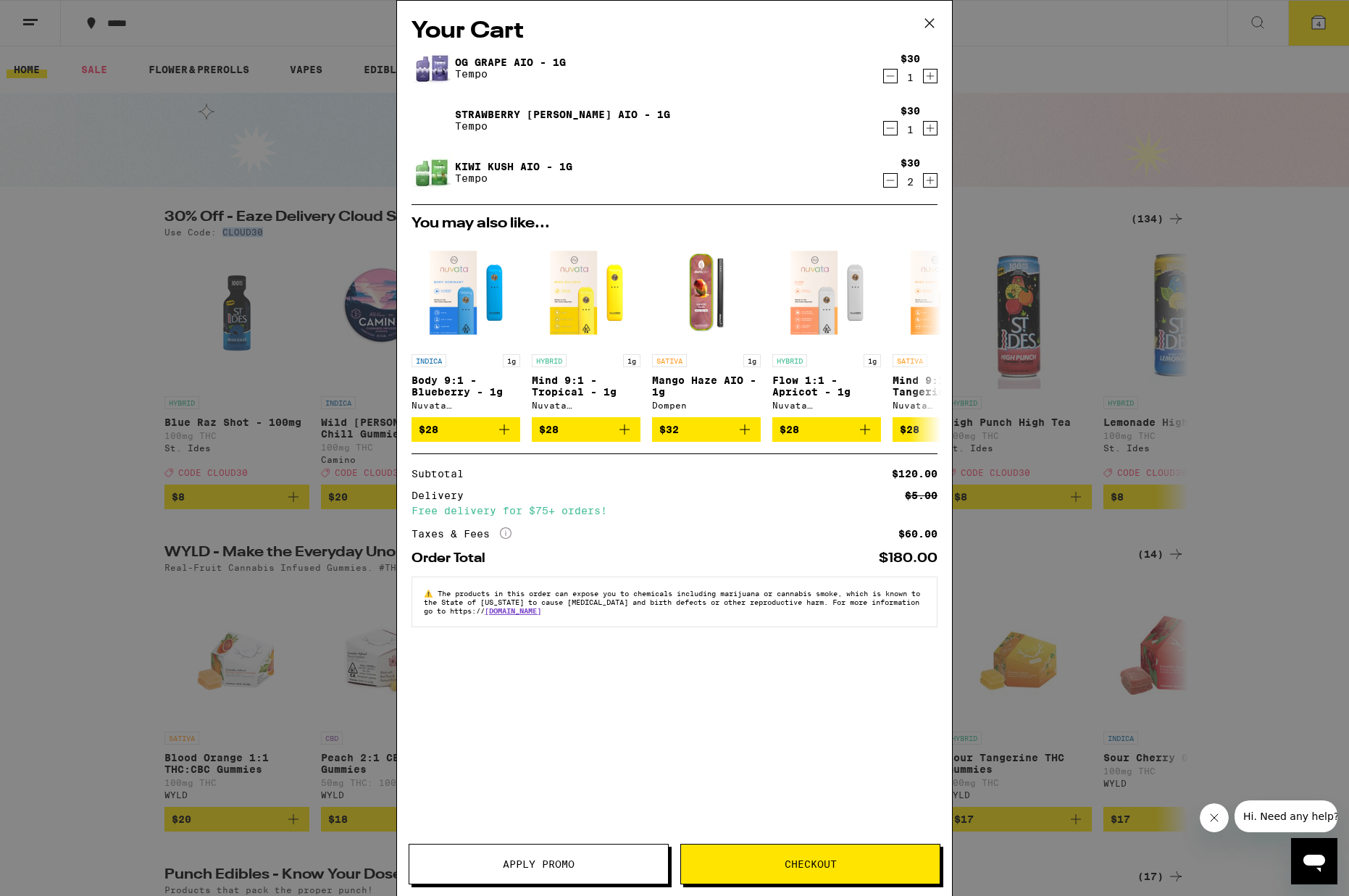
click at [581, 863] on span "Apply Promo" at bounding box center [538, 864] width 258 height 10
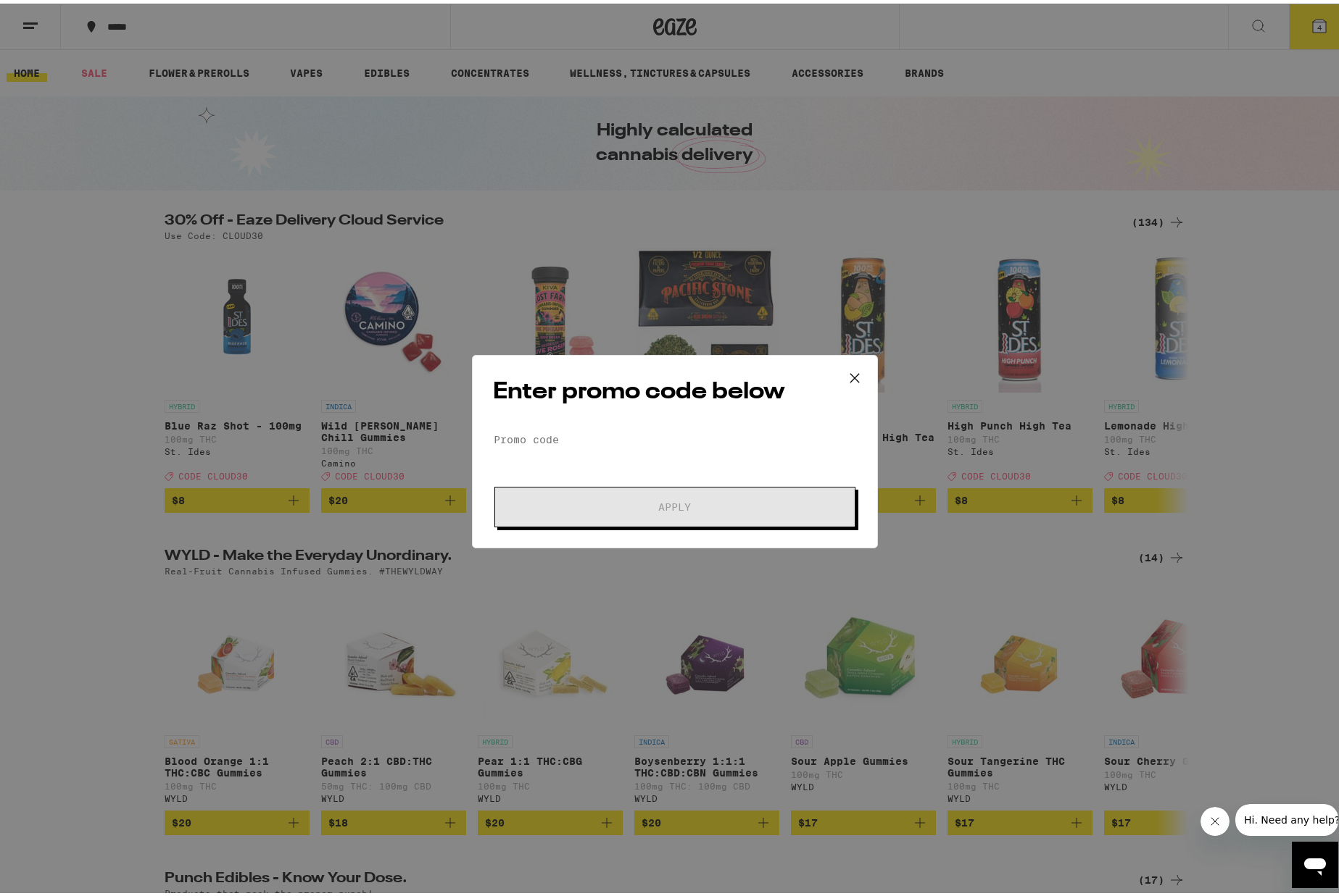
click at [617, 423] on div "Enter promo code below Promo Code Apply" at bounding box center [675, 448] width 406 height 194
click at [617, 432] on input "Promo Code" at bounding box center [674, 436] width 364 height 21
paste input "CLOUD30"
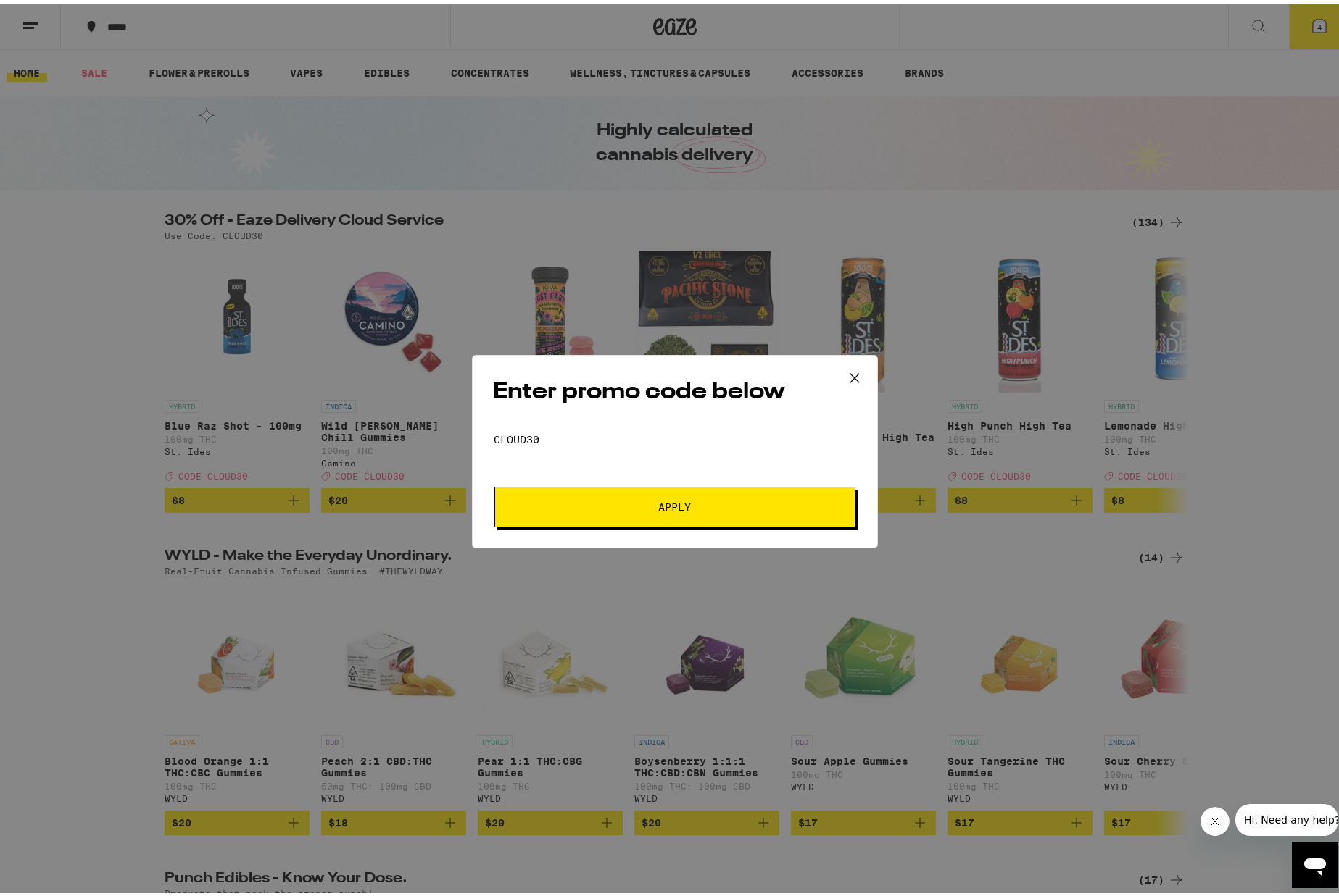
click at [615, 494] on button "Apply" at bounding box center [675, 503] width 361 height 40
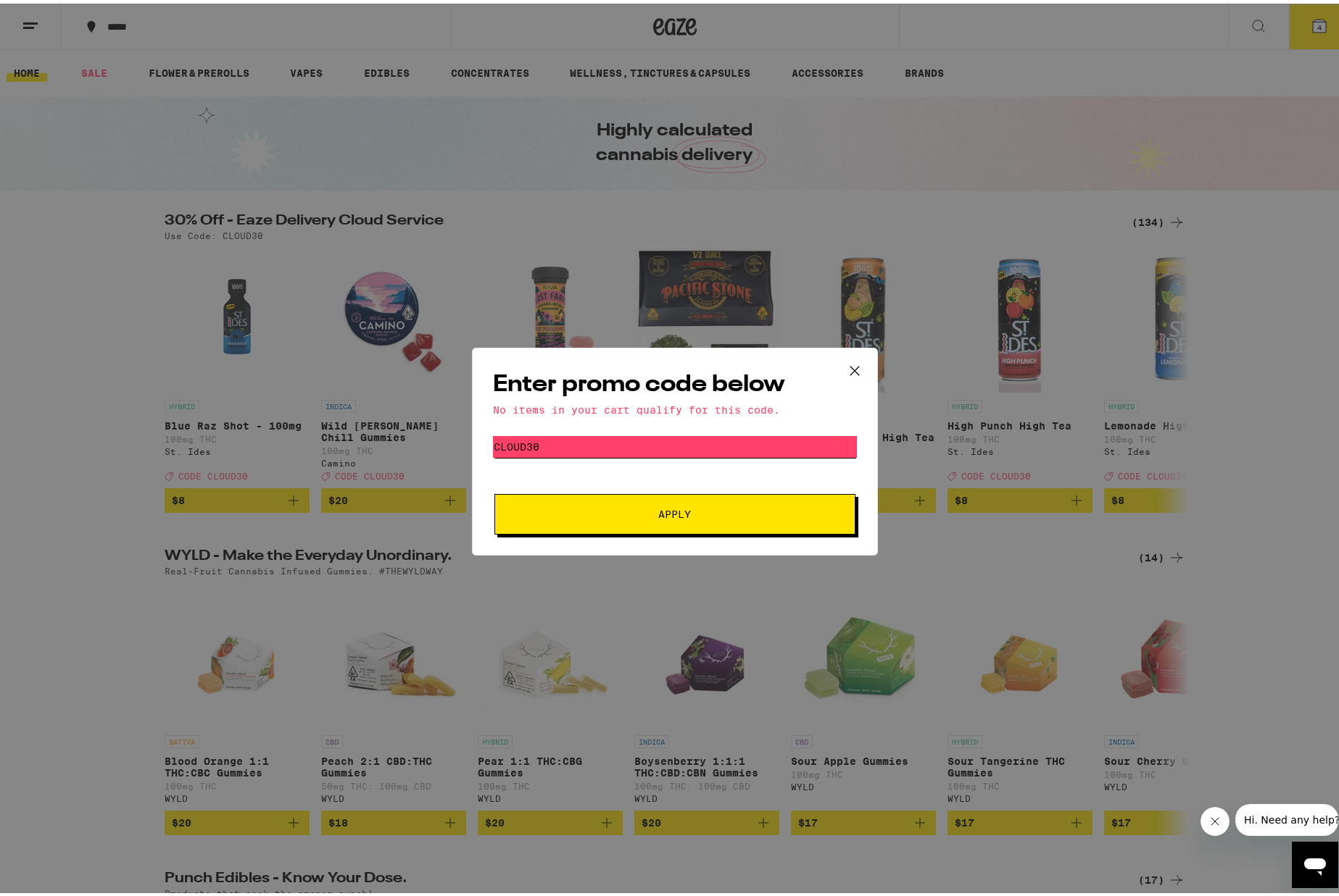
drag, startPoint x: 567, startPoint y: 448, endPoint x: 484, endPoint y: 437, distance: 83.7
click at [474, 439] on div "Enter promo code below No items in your cart qualify for this code. Promo Code …" at bounding box center [675, 447] width 406 height 208
type input "WKND"
click at [598, 504] on button "Apply" at bounding box center [675, 510] width 361 height 40
drag, startPoint x: 545, startPoint y: 444, endPoint x: 476, endPoint y: 435, distance: 69.6
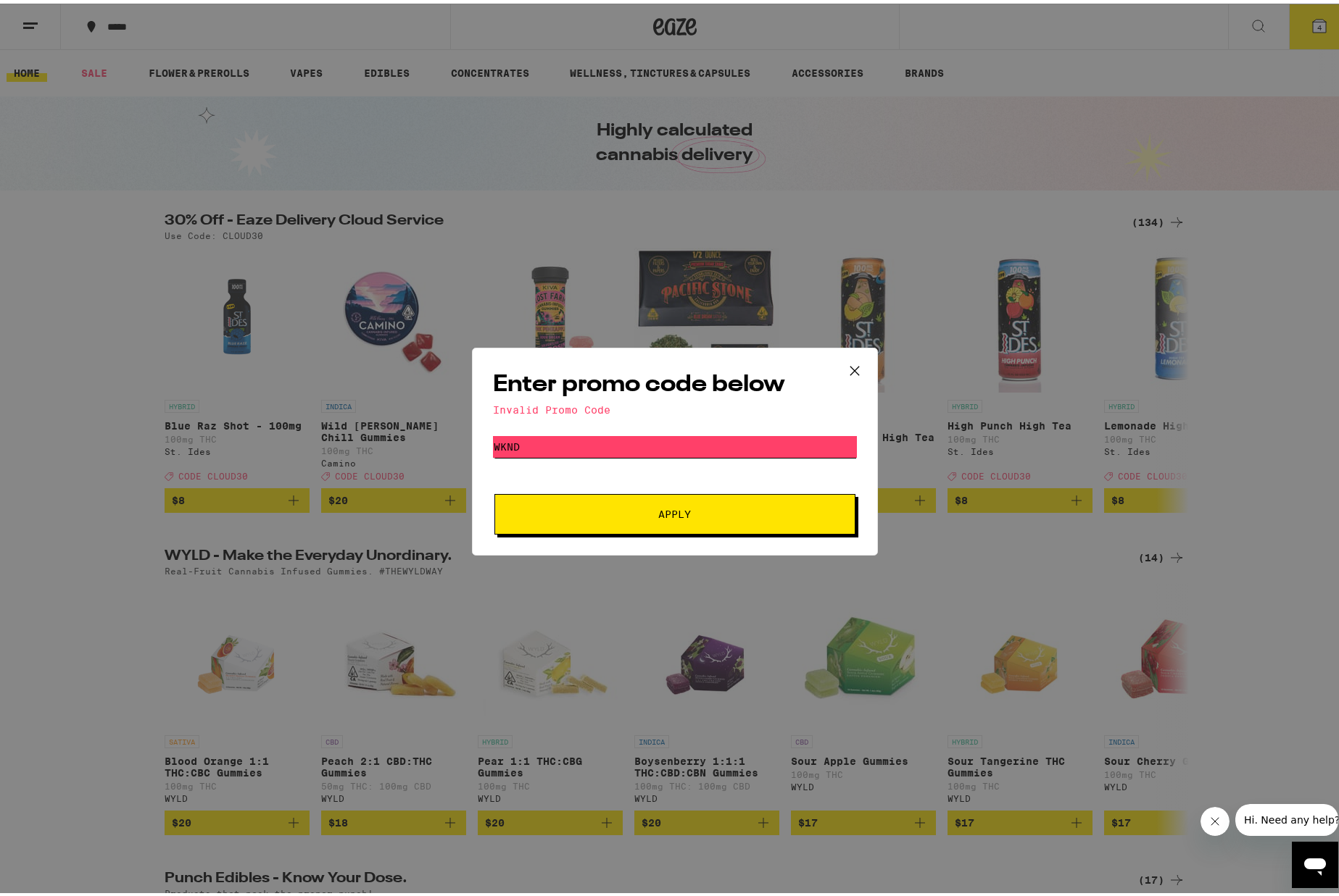
click at [476, 435] on div "Enter promo code below Invalid Promo Code Promo Code WKND Apply" at bounding box center [675, 447] width 406 height 208
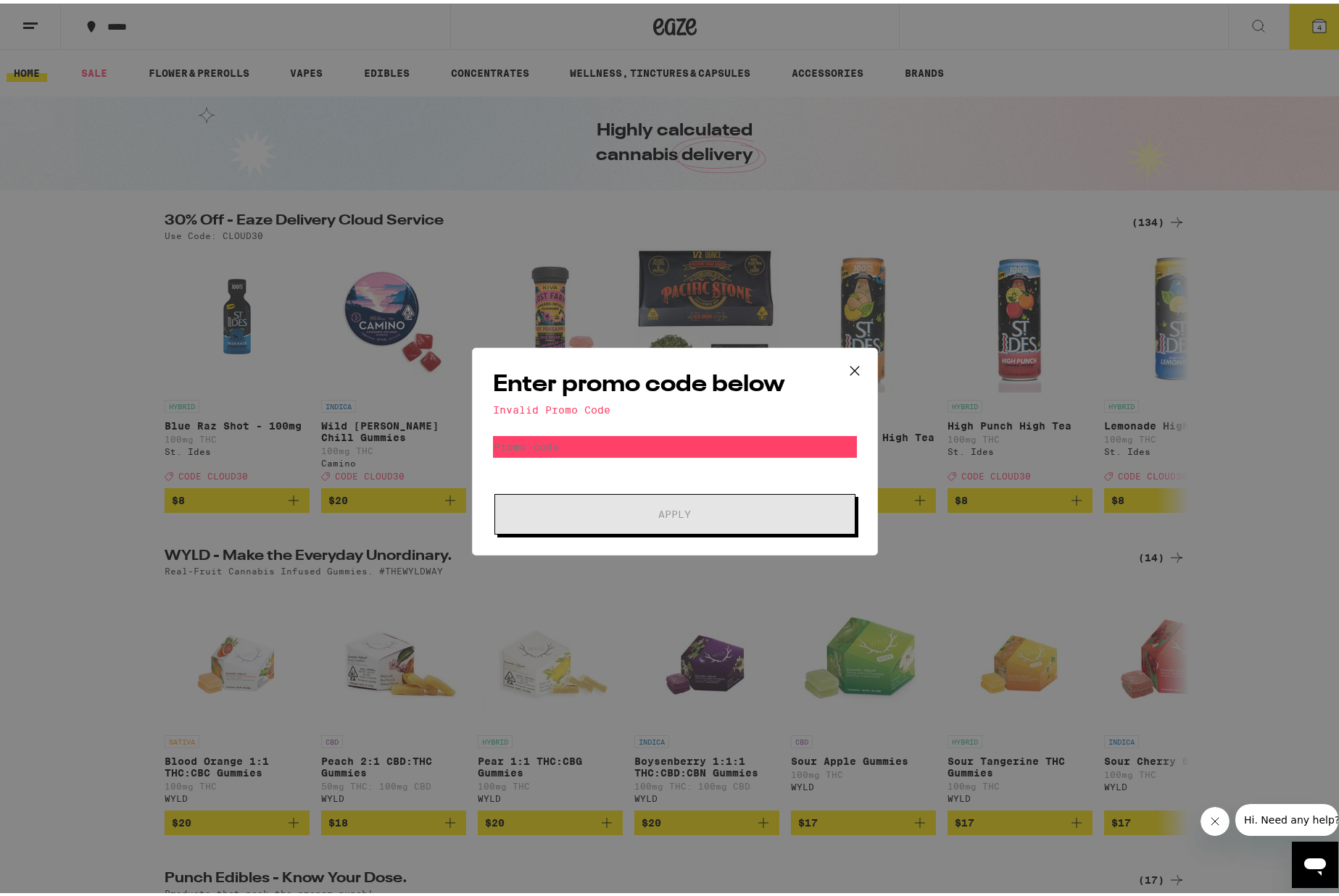
click at [851, 366] on icon at bounding box center [855, 367] width 9 height 9
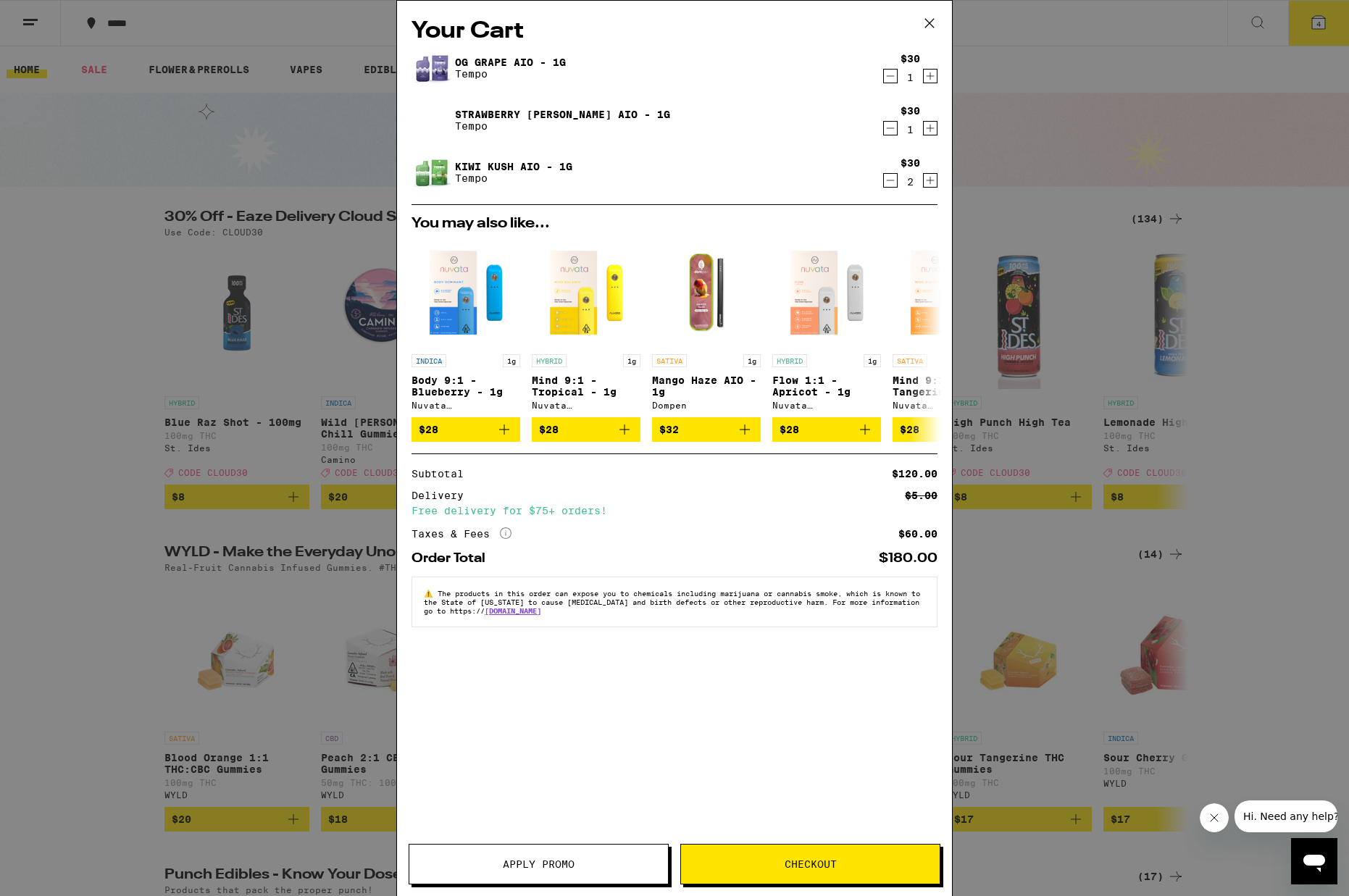
click at [816, 863] on span "Checkout" at bounding box center [811, 864] width 53 height 10
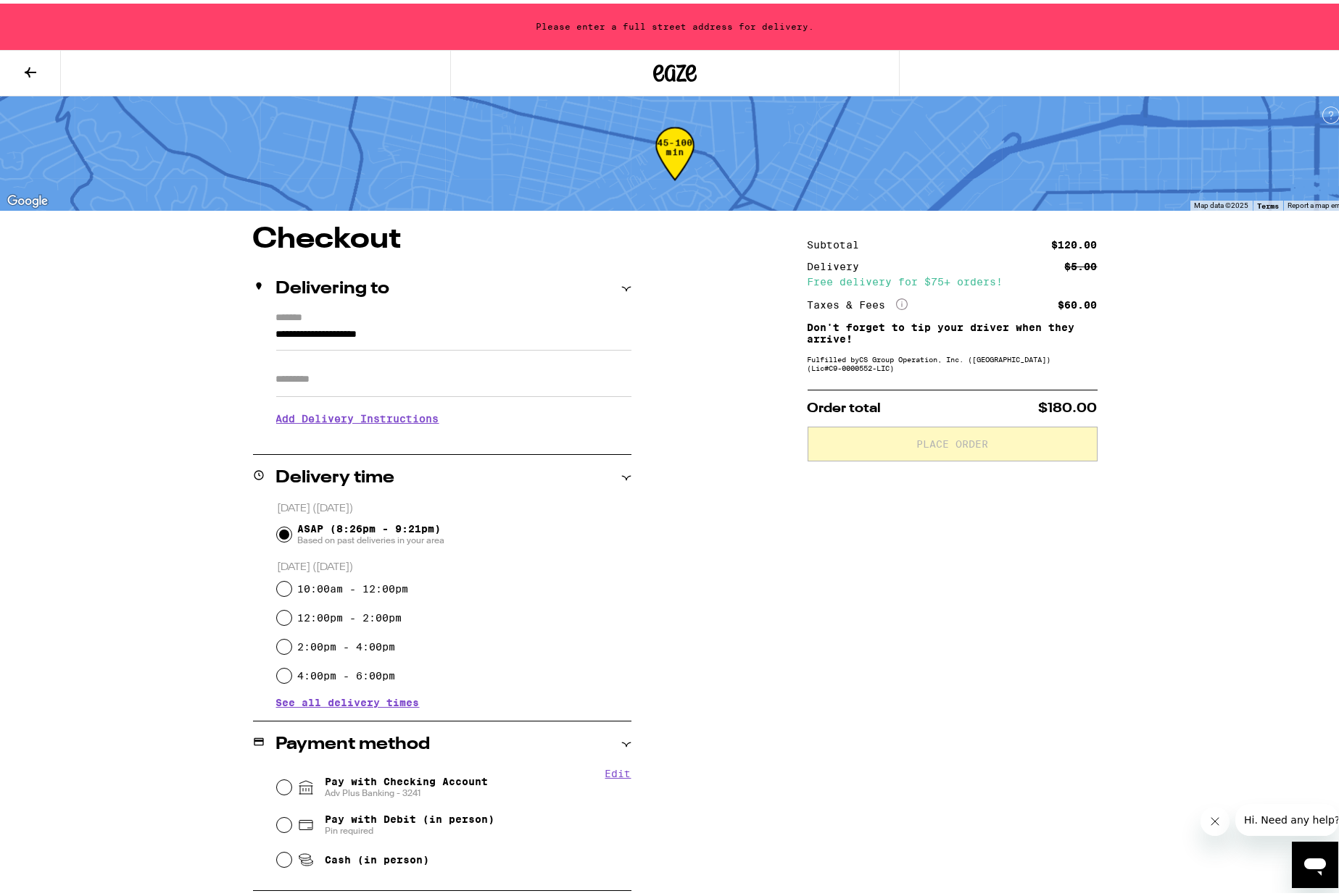
click at [460, 778] on span "Pay with Checking Account Adv Plus Banking - 3241" at bounding box center [406, 784] width 163 height 23
click at [291, 778] on input "Pay with Checking Account Adv Plus Banking - 3241" at bounding box center [284, 784] width 15 height 15
radio input "true"
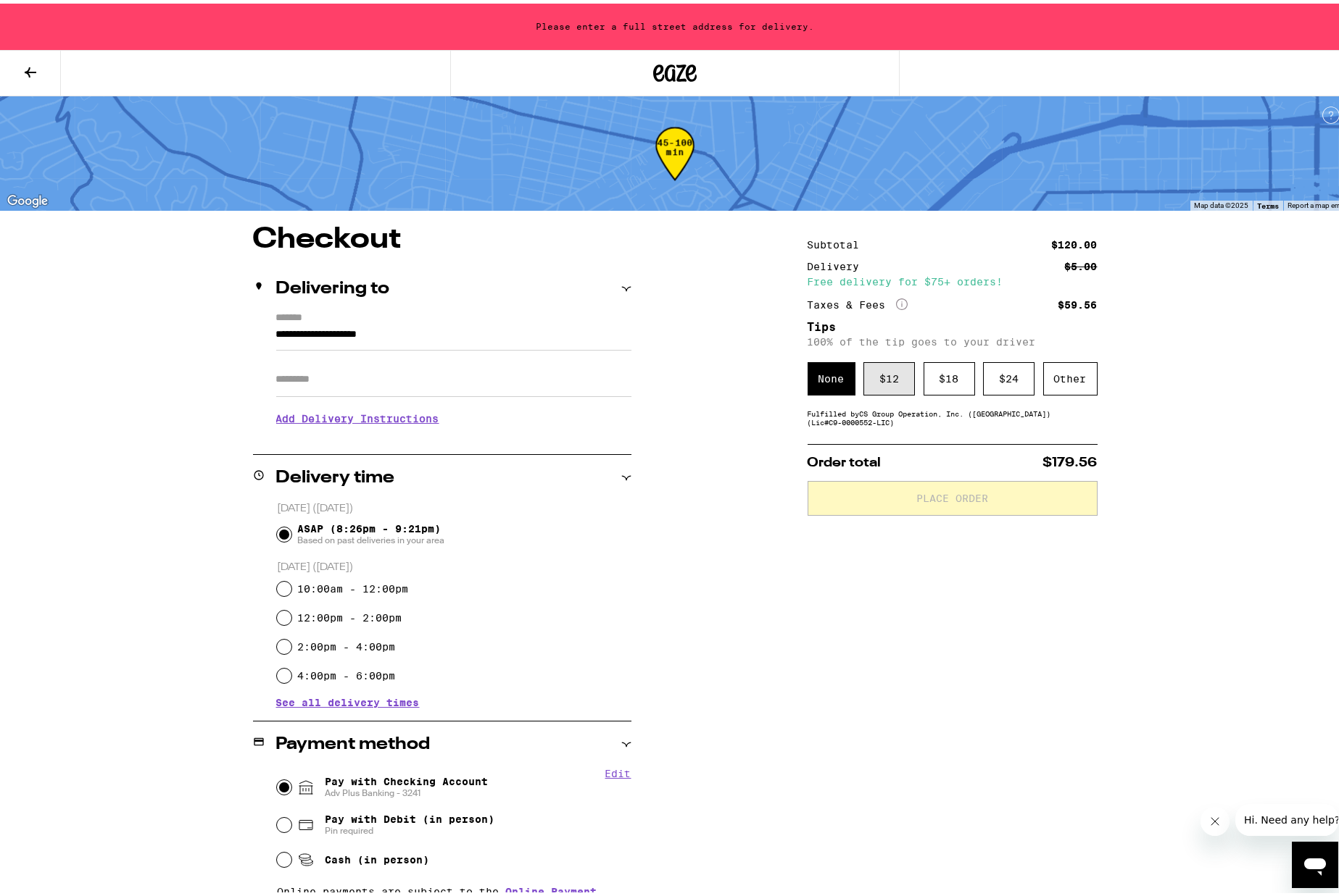
click at [871, 381] on div "$ 12" at bounding box center [889, 375] width 52 height 34
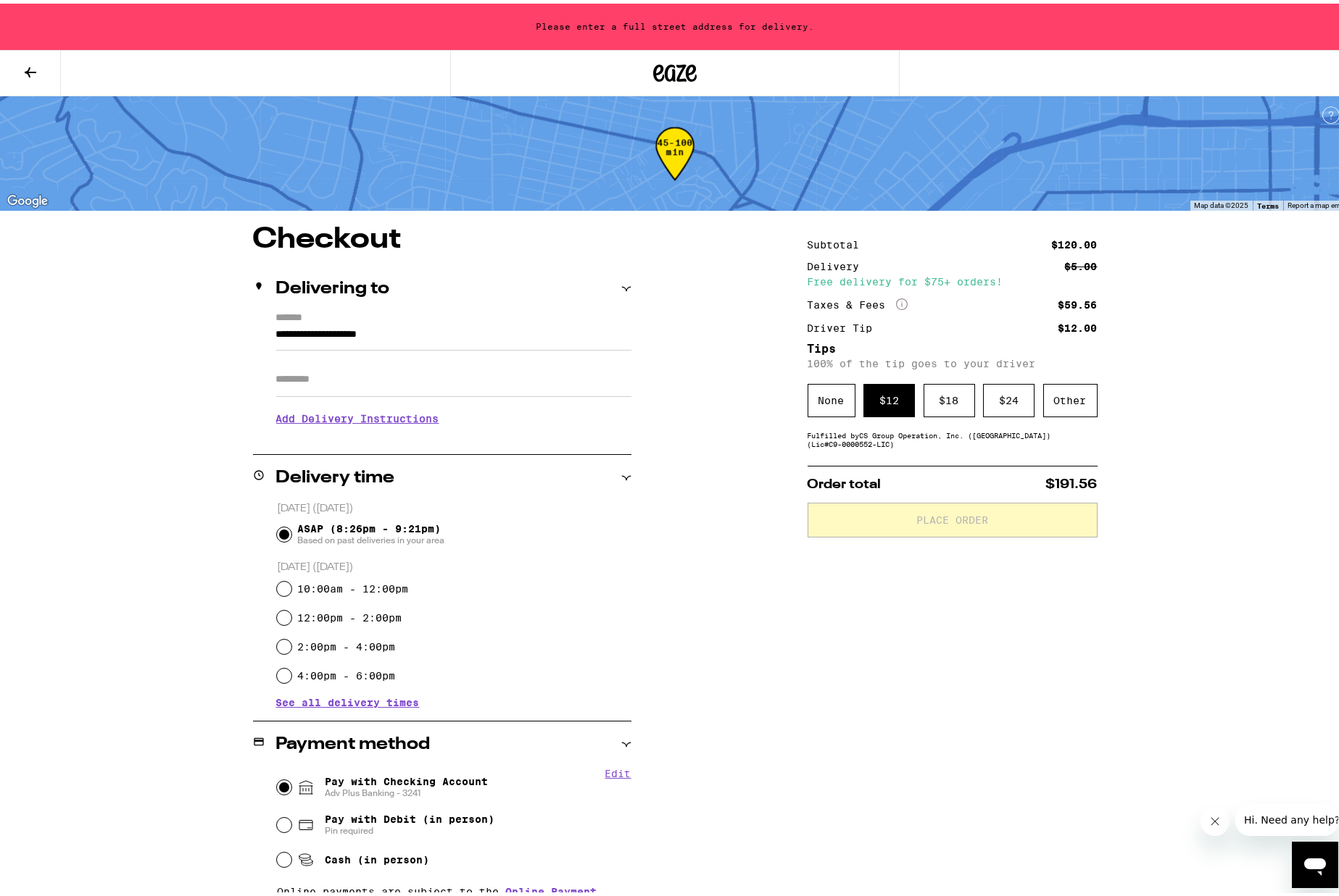
click at [302, 328] on input "**********" at bounding box center [453, 335] width 355 height 25
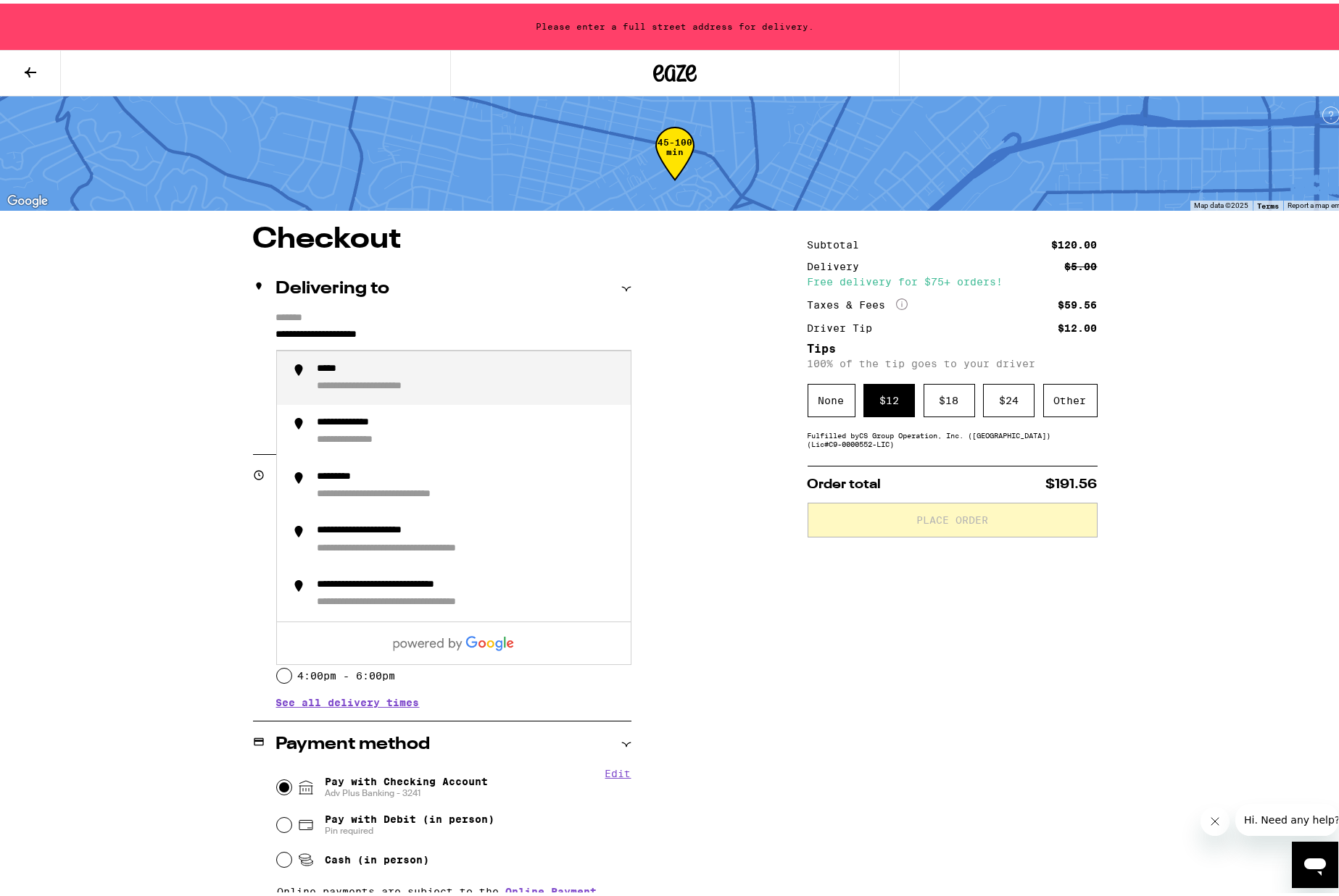
click at [276, 331] on input "**********" at bounding box center [453, 335] width 355 height 25
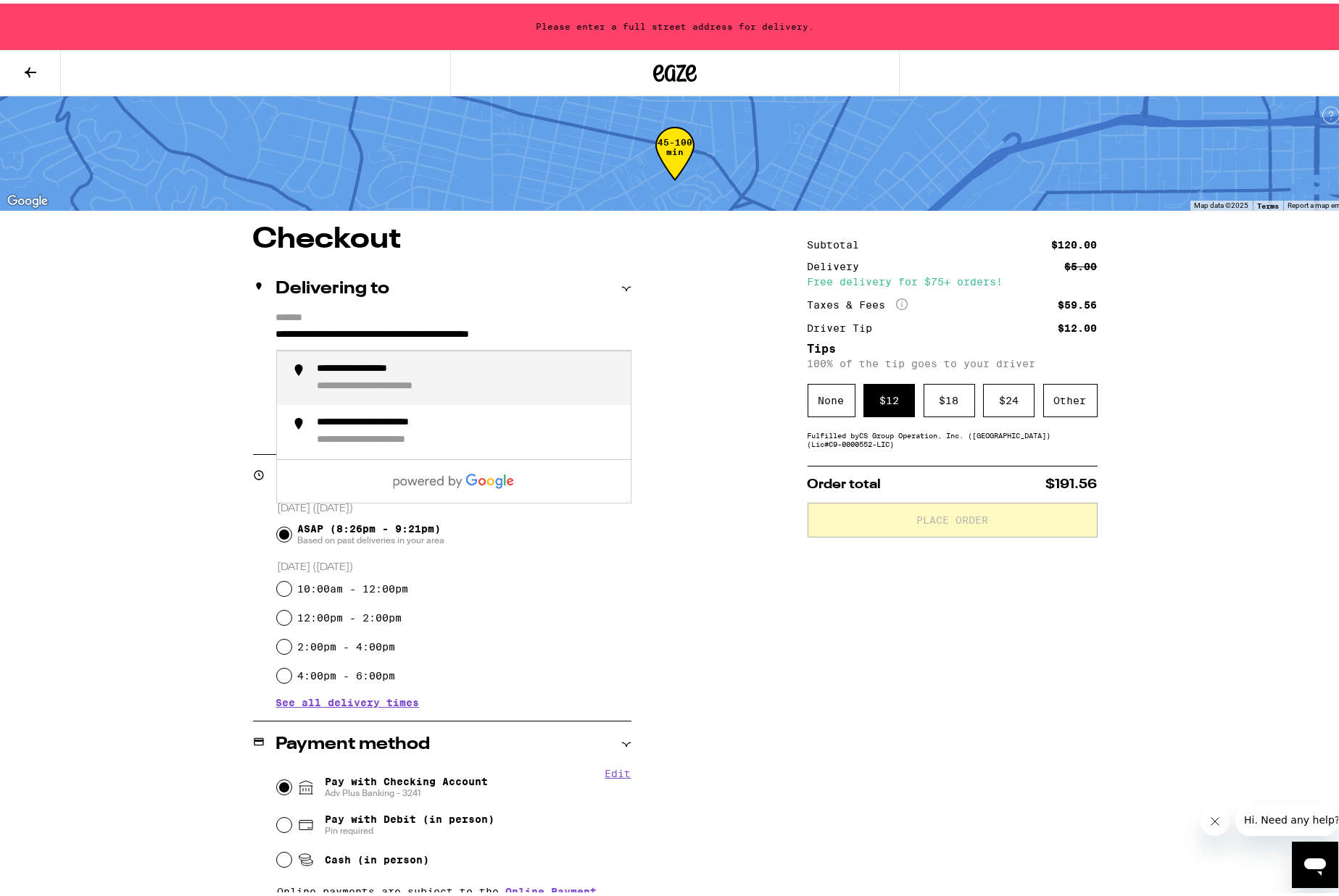
click at [339, 381] on div "**********" at bounding box center [402, 383] width 170 height 14
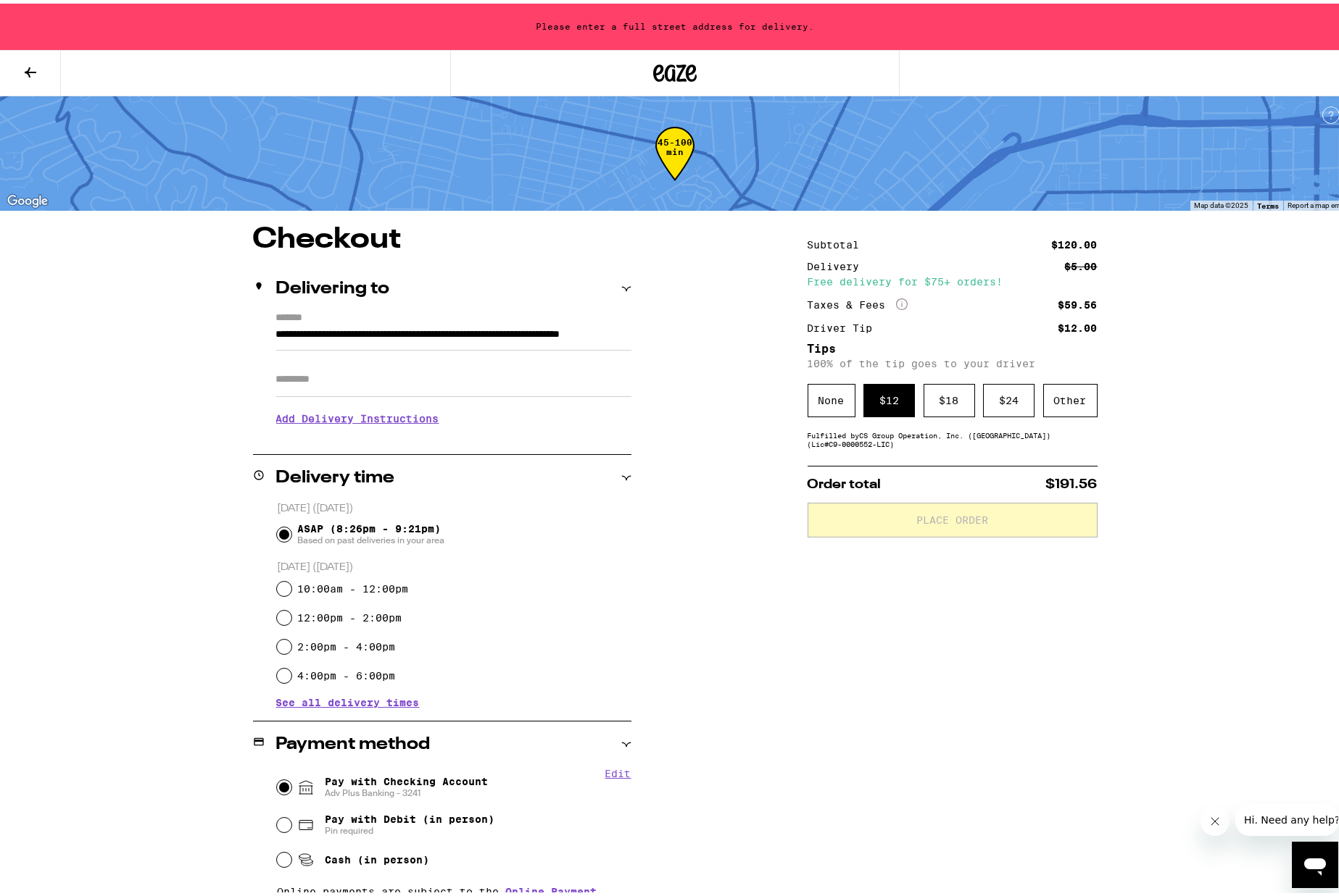
type input "**********"
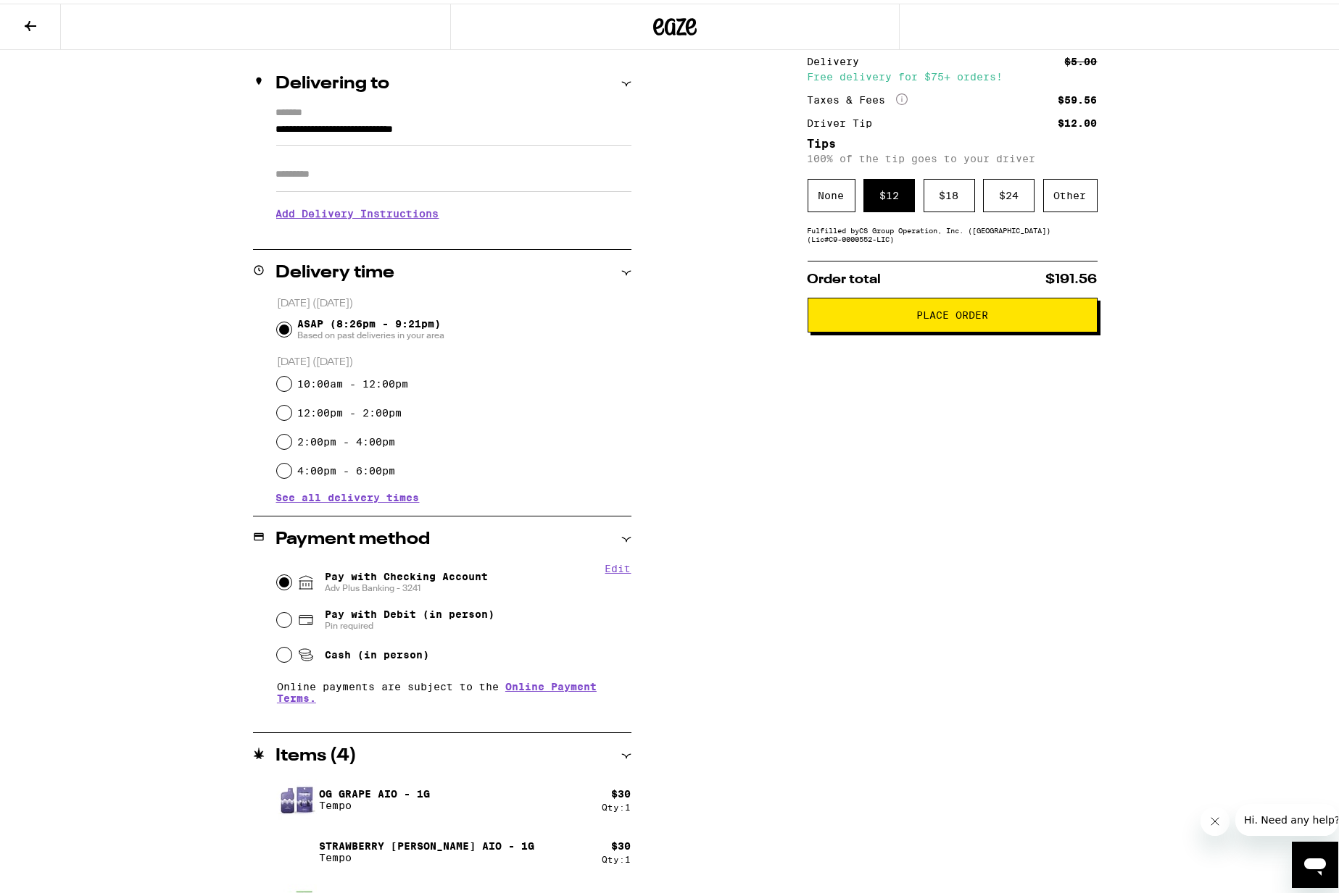
scroll to position [195, 0]
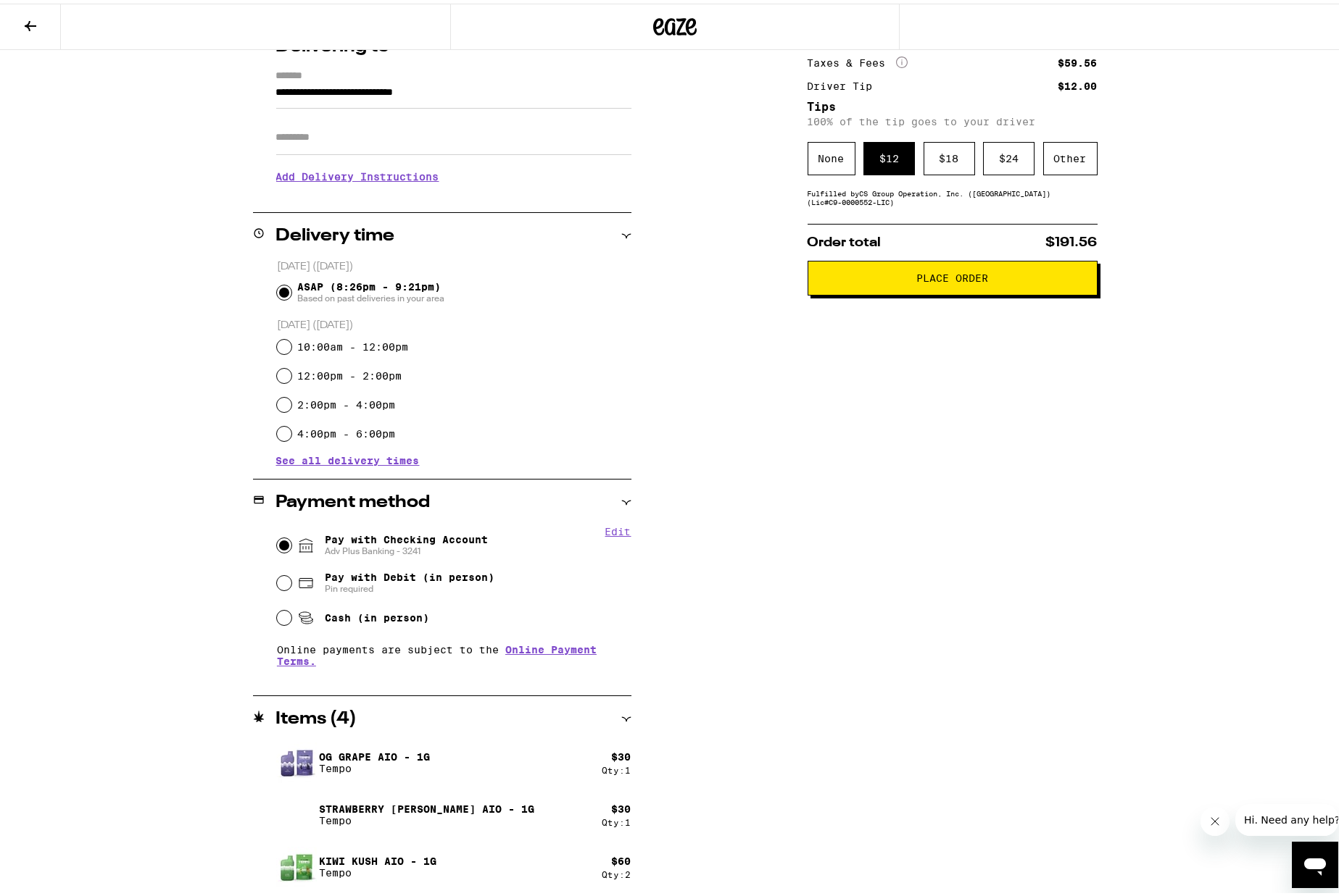
click at [916, 288] on button "Place Order" at bounding box center [952, 274] width 290 height 34
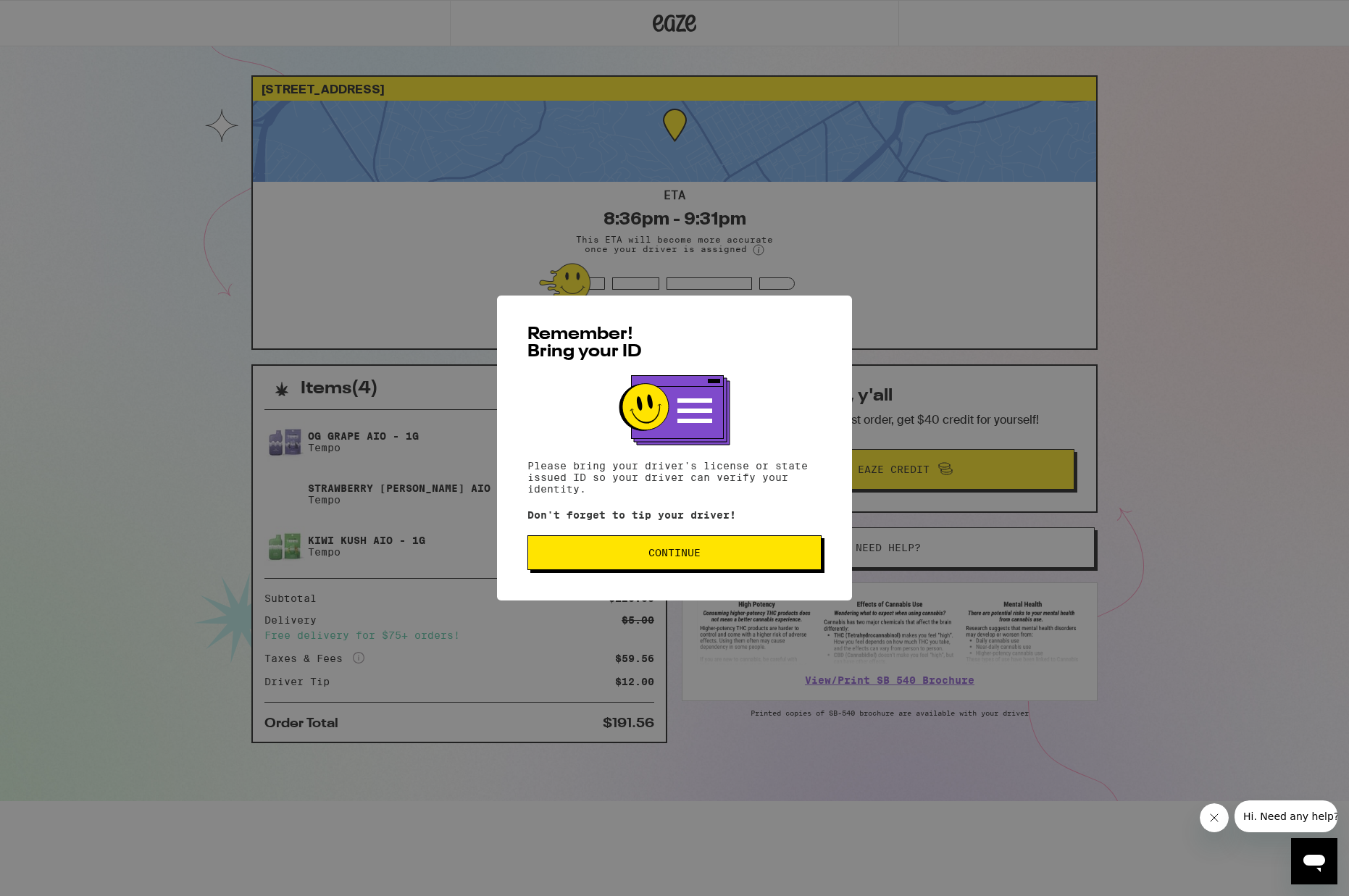
click at [714, 558] on span "Continue" at bounding box center [674, 553] width 269 height 10
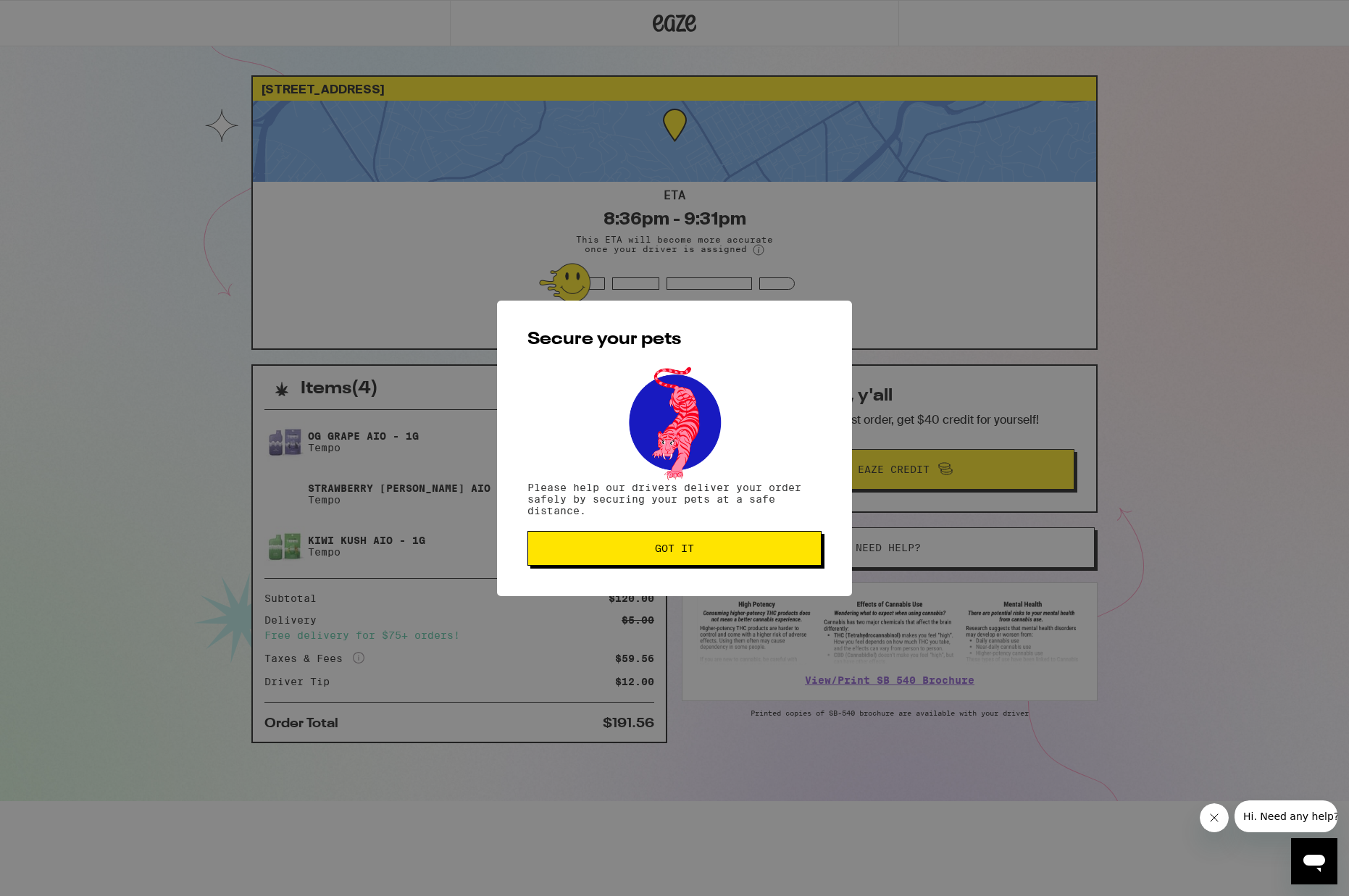
click at [713, 560] on button "Got it" at bounding box center [674, 548] width 294 height 34
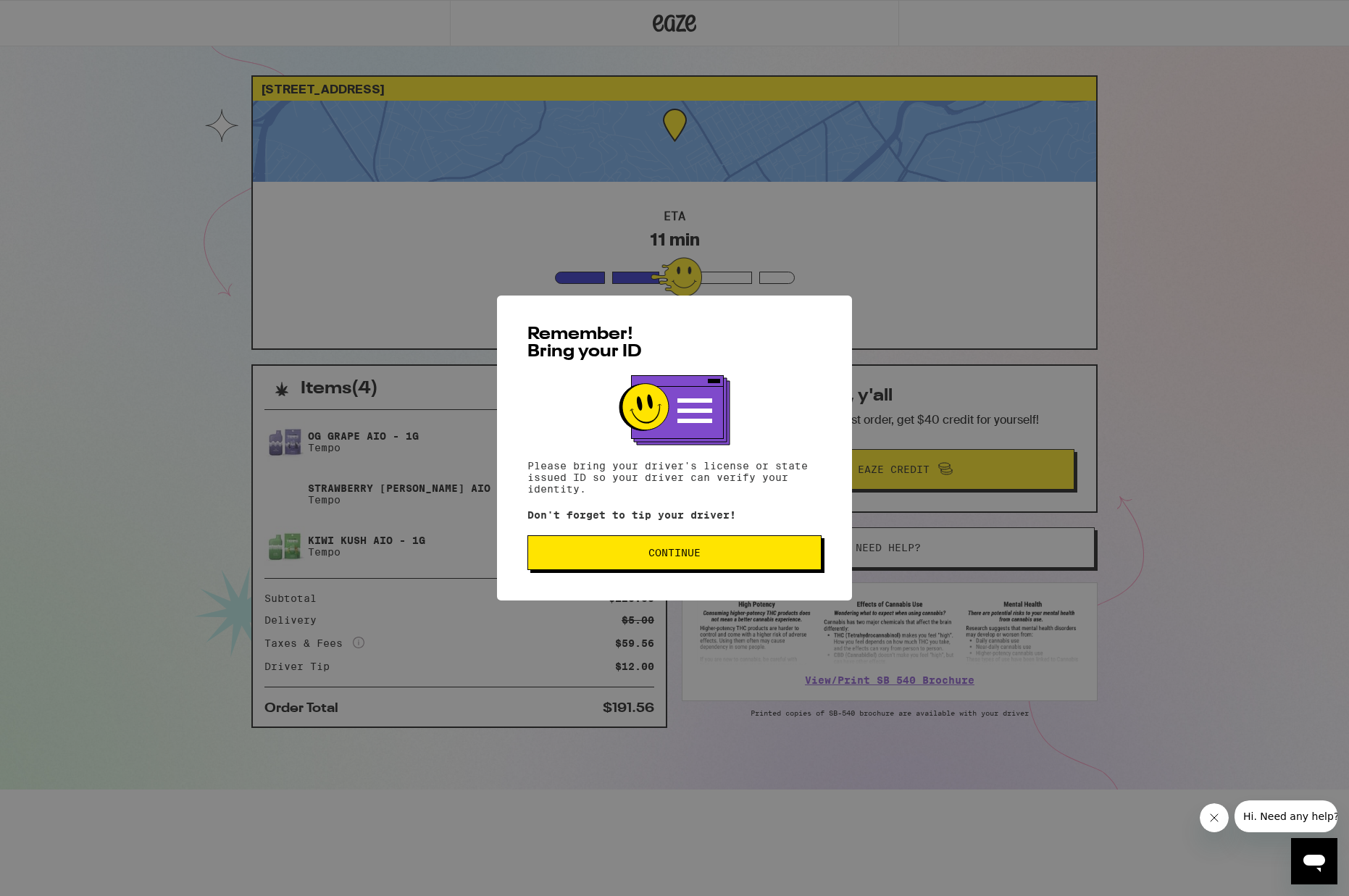
click at [629, 557] on span "Continue" at bounding box center [674, 553] width 269 height 10
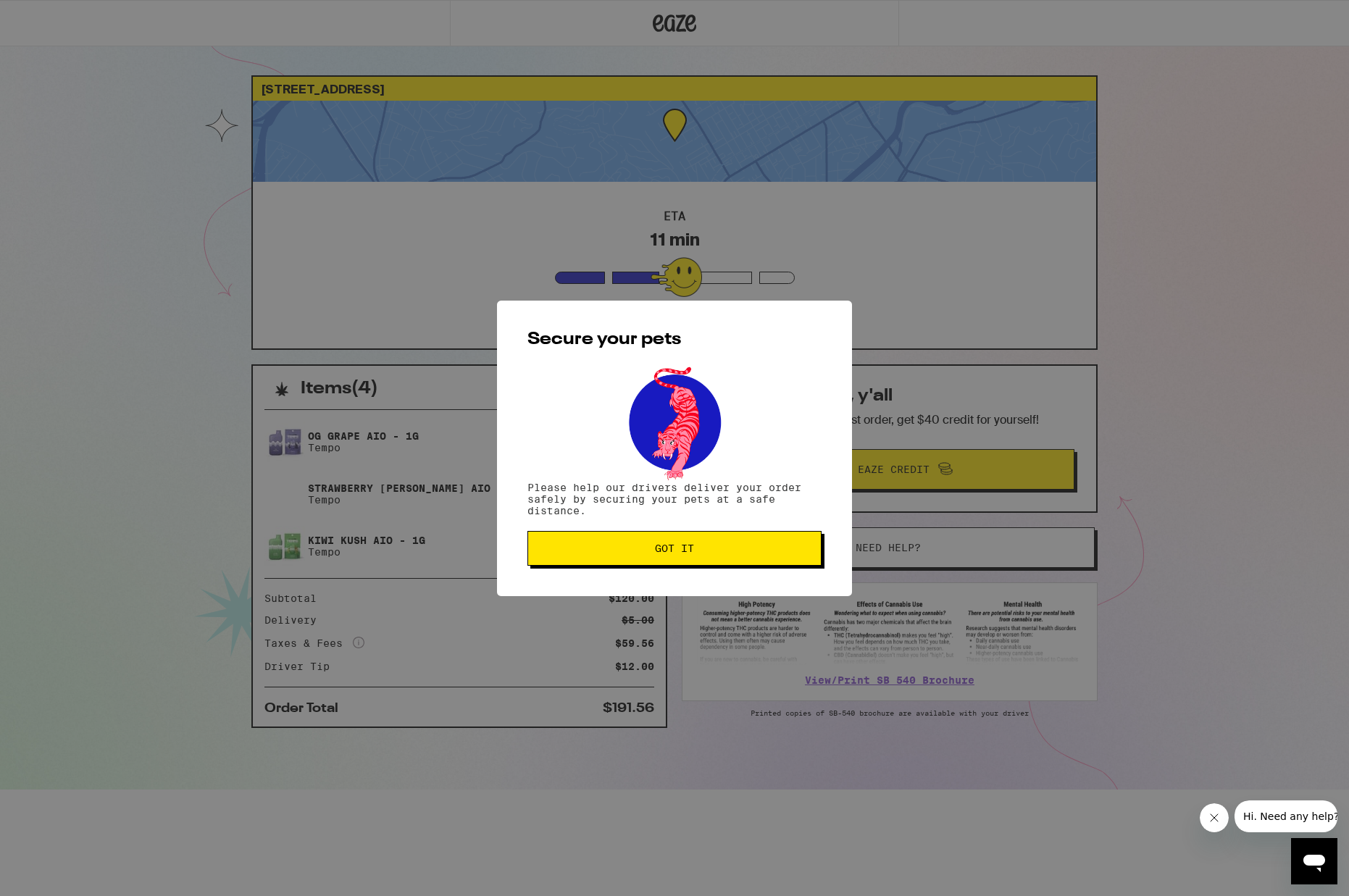
click at [659, 539] on button "Got it" at bounding box center [674, 548] width 294 height 34
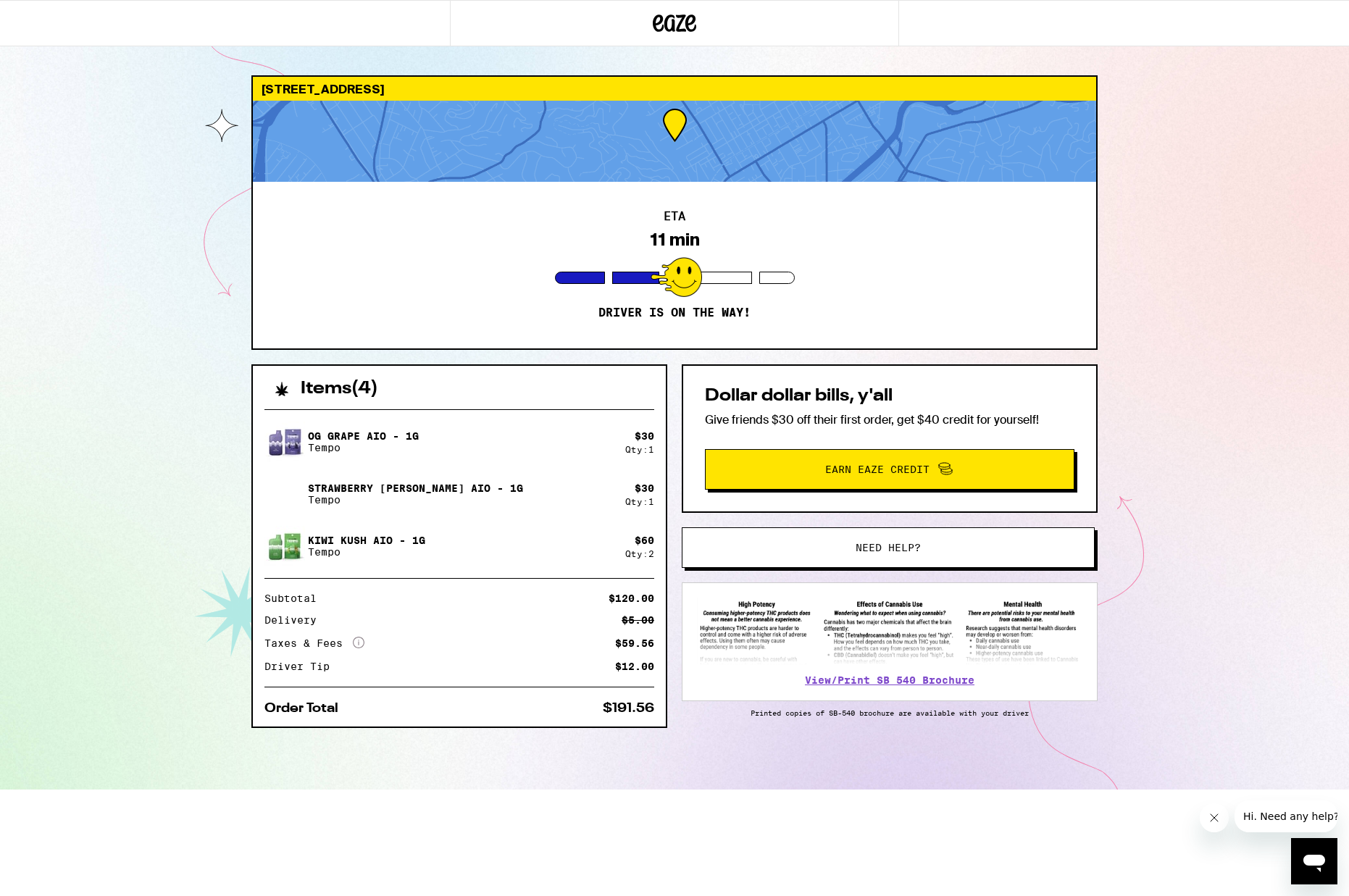
click at [671, 126] on div at bounding box center [674, 141] width 844 height 81
